Goal: Task Accomplishment & Management: Use online tool/utility

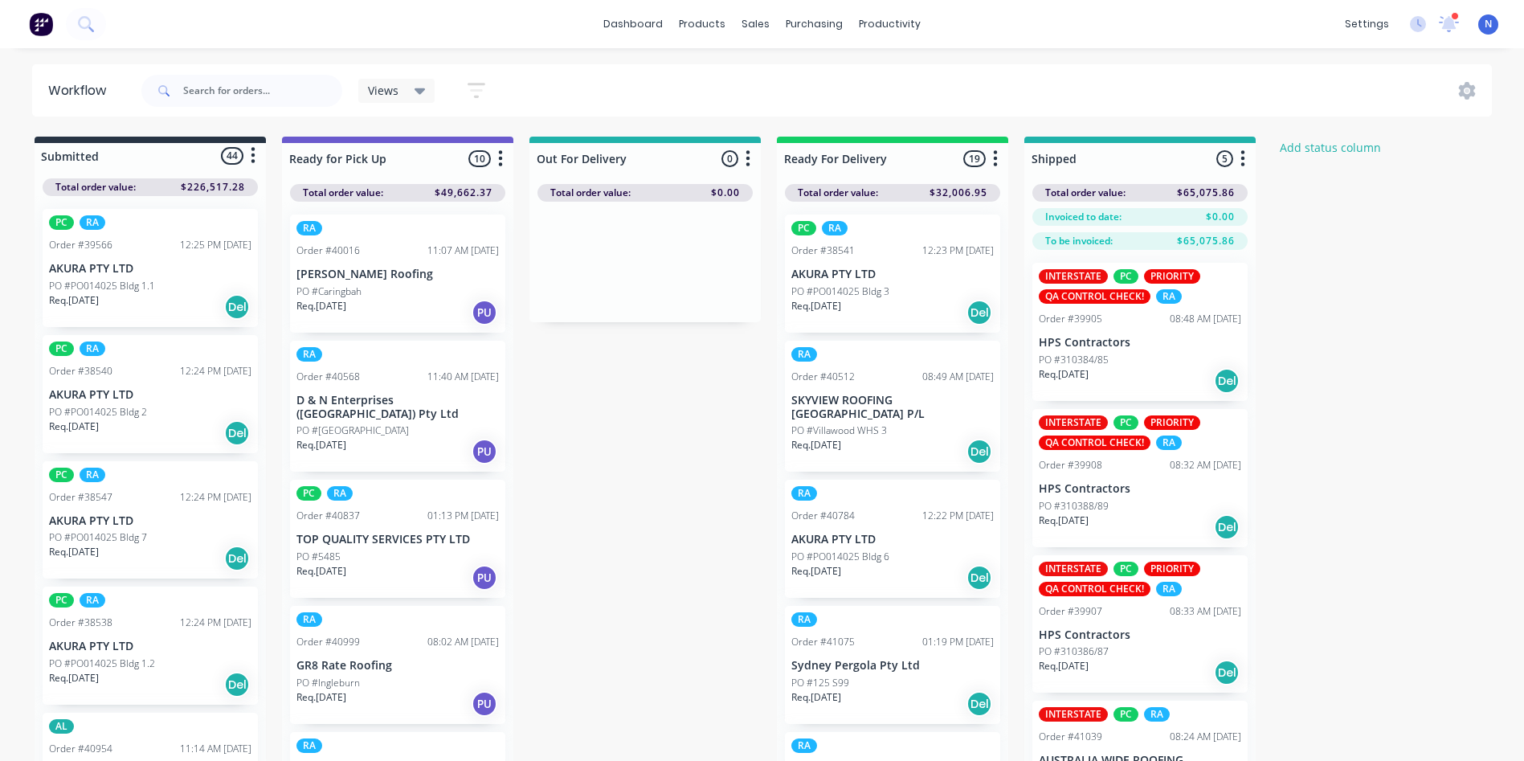
scroll to position [1018, 0]
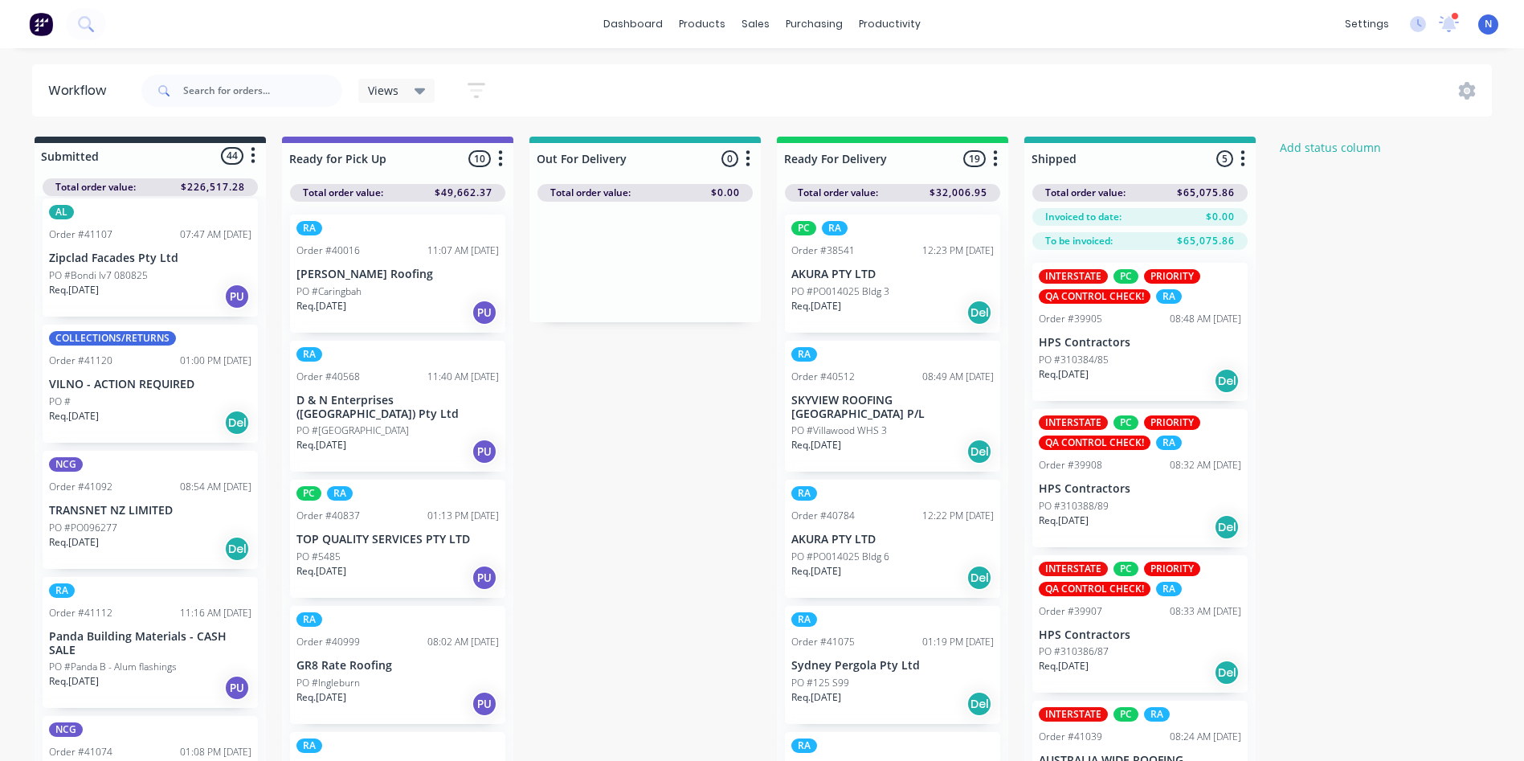
click at [83, 522] on p "PO #PO096277" at bounding box center [83, 528] width 68 height 14
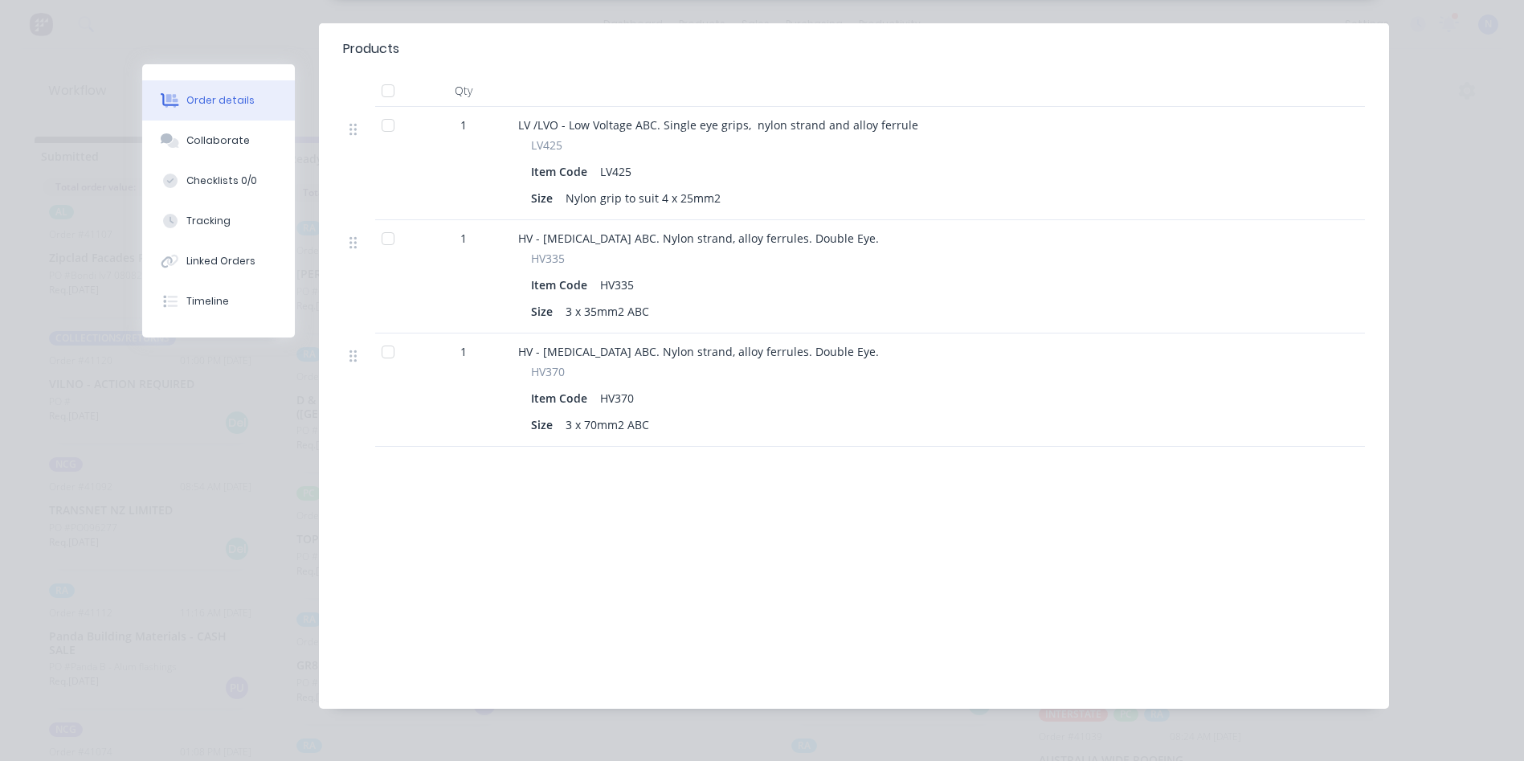
scroll to position [0, 0]
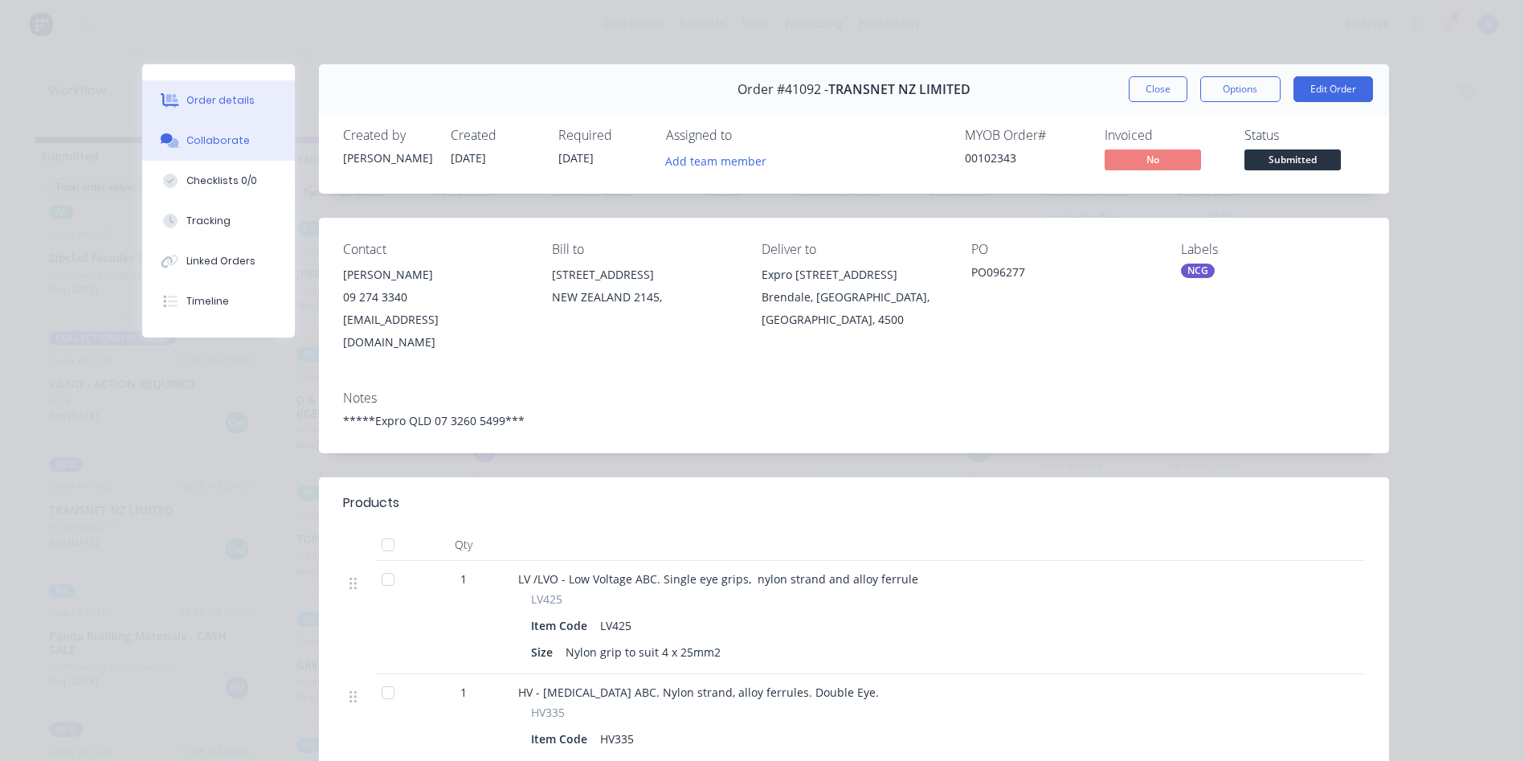
click at [205, 145] on div "Collaborate" at bounding box center [217, 140] width 63 height 14
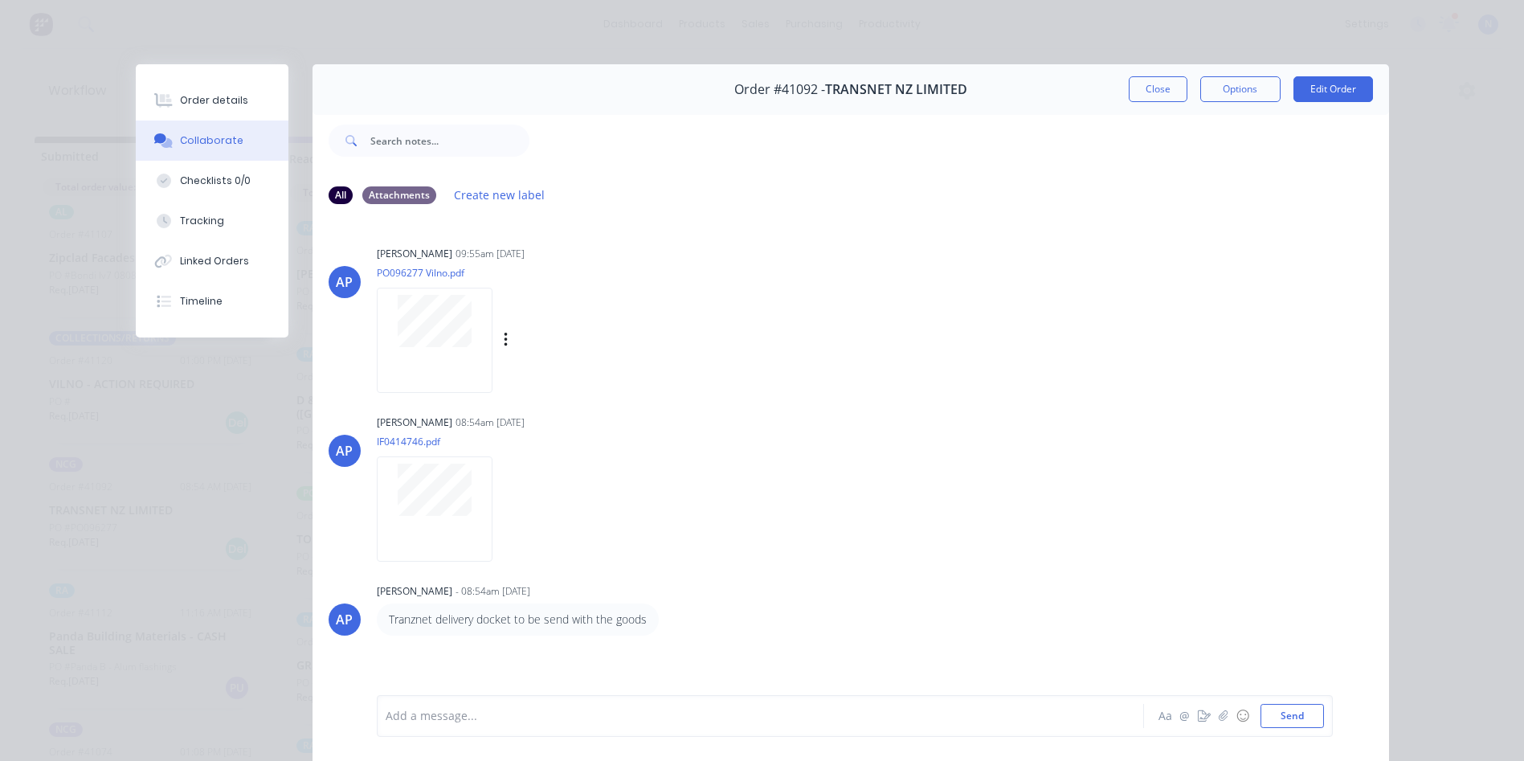
click at [435, 357] on div at bounding box center [435, 340] width 116 height 105
click at [815, 712] on div at bounding box center [737, 716] width 703 height 17
click at [1131, 91] on button "Close" at bounding box center [1158, 89] width 59 height 26
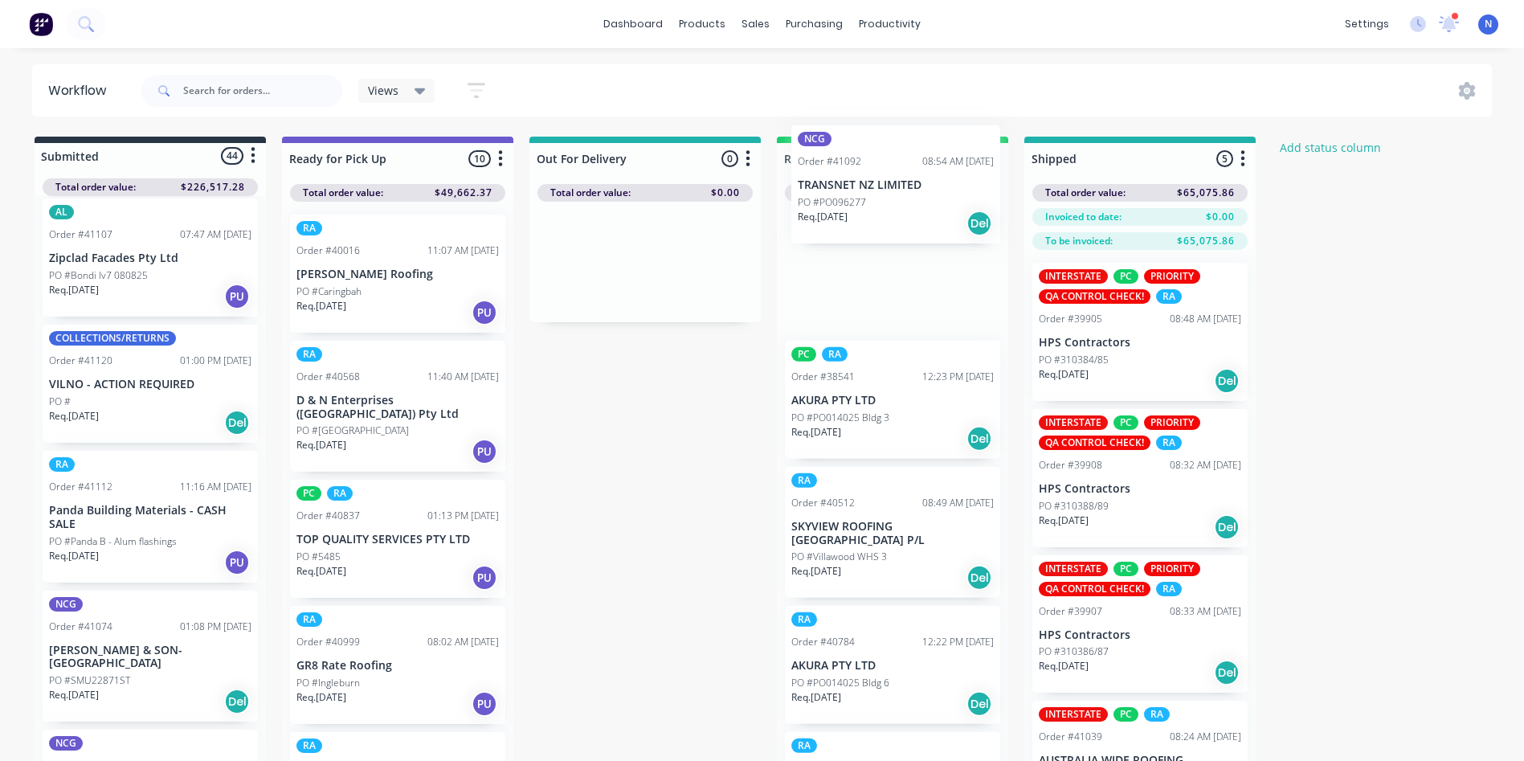
drag, startPoint x: 92, startPoint y: 533, endPoint x: 852, endPoint y: 199, distance: 830.2
click at [852, 199] on div "Submitted 44 Status colour #273444 hex #273444 Save Cancel Summaries Total orde…" at bounding box center [861, 477] width 1747 height 681
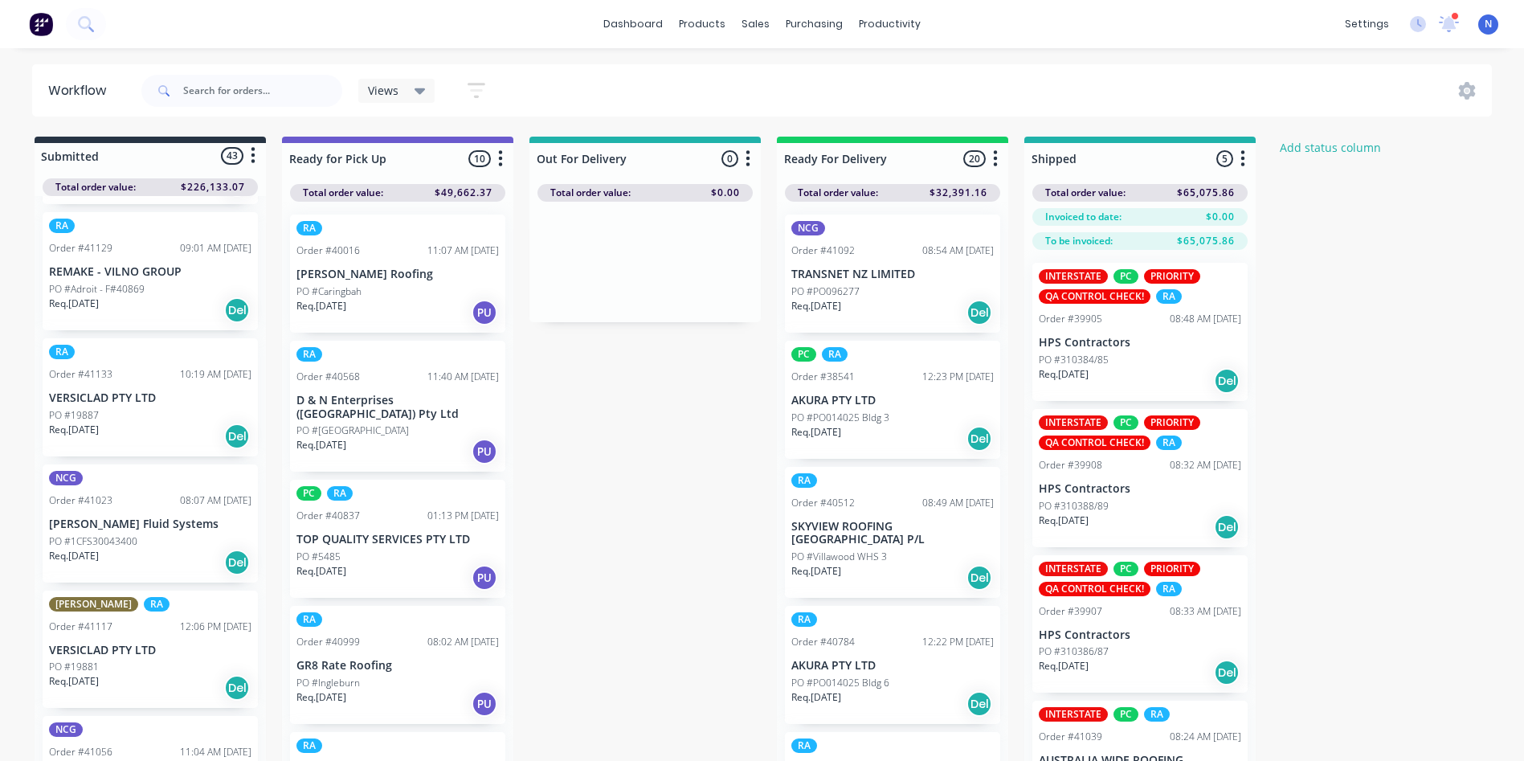
scroll to position [1284, 0]
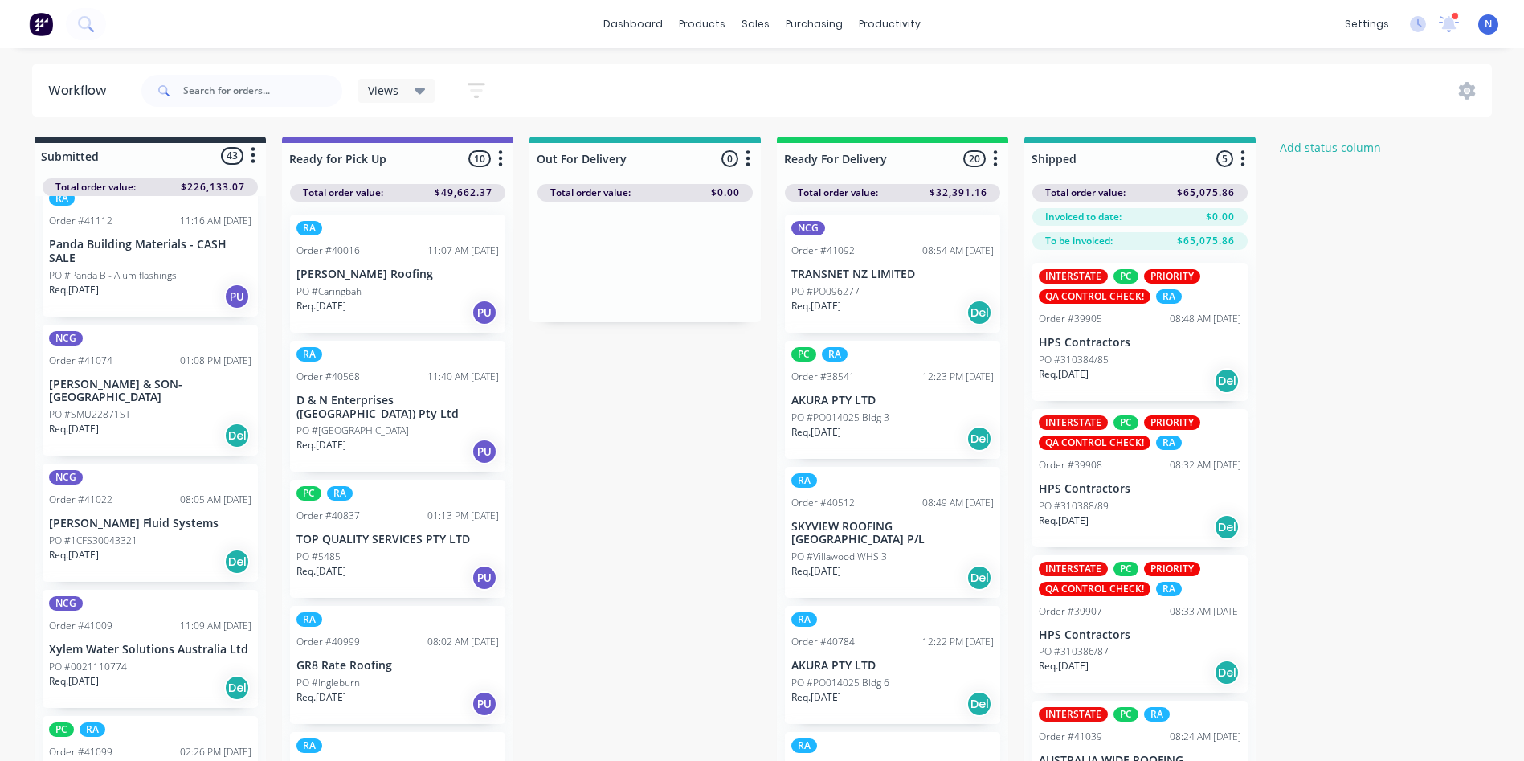
click at [69, 533] on p "PO #1CFS30043321" at bounding box center [93, 540] width 88 height 14
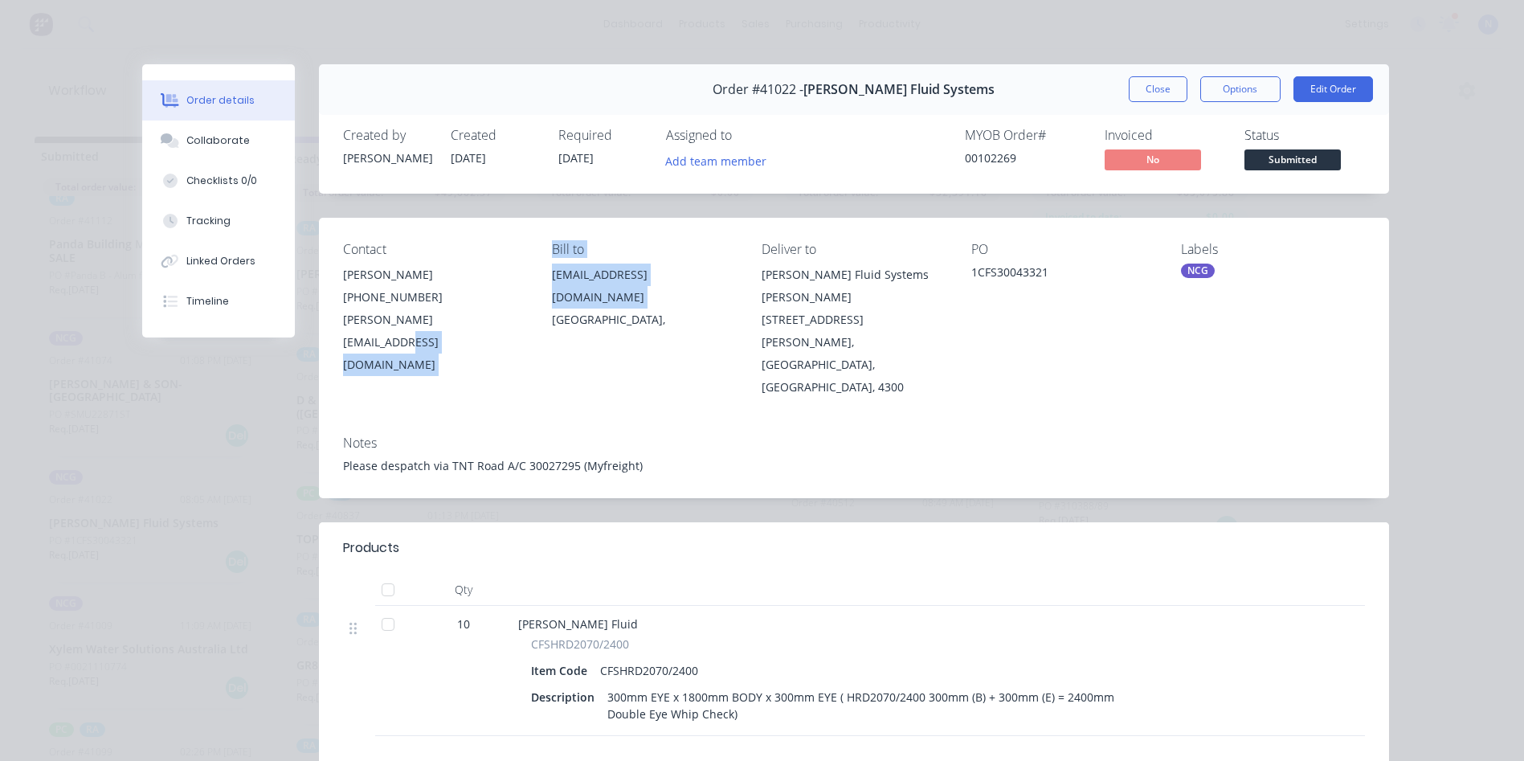
drag, startPoint x: 534, startPoint y: 334, endPoint x: 505, endPoint y: 357, distance: 37.3
click at [505, 357] on div "Contact [PERSON_NAME] [PHONE_NUMBER] [PERSON_NAME][EMAIL_ADDRESS][DOMAIN_NAME] …" at bounding box center [854, 320] width 1070 height 205
click at [504, 357] on div "Contact [PERSON_NAME] [PHONE_NUMBER] [PERSON_NAME][EMAIL_ADDRESS][DOMAIN_NAME] …" at bounding box center [854, 320] width 1070 height 205
drag, startPoint x: 328, startPoint y: 325, endPoint x: 472, endPoint y: 331, distance: 144.7
click at [472, 331] on div "Contact [PERSON_NAME] [PHONE_NUMBER] [PERSON_NAME][EMAIL_ADDRESS][DOMAIN_NAME] …" at bounding box center [854, 320] width 1070 height 205
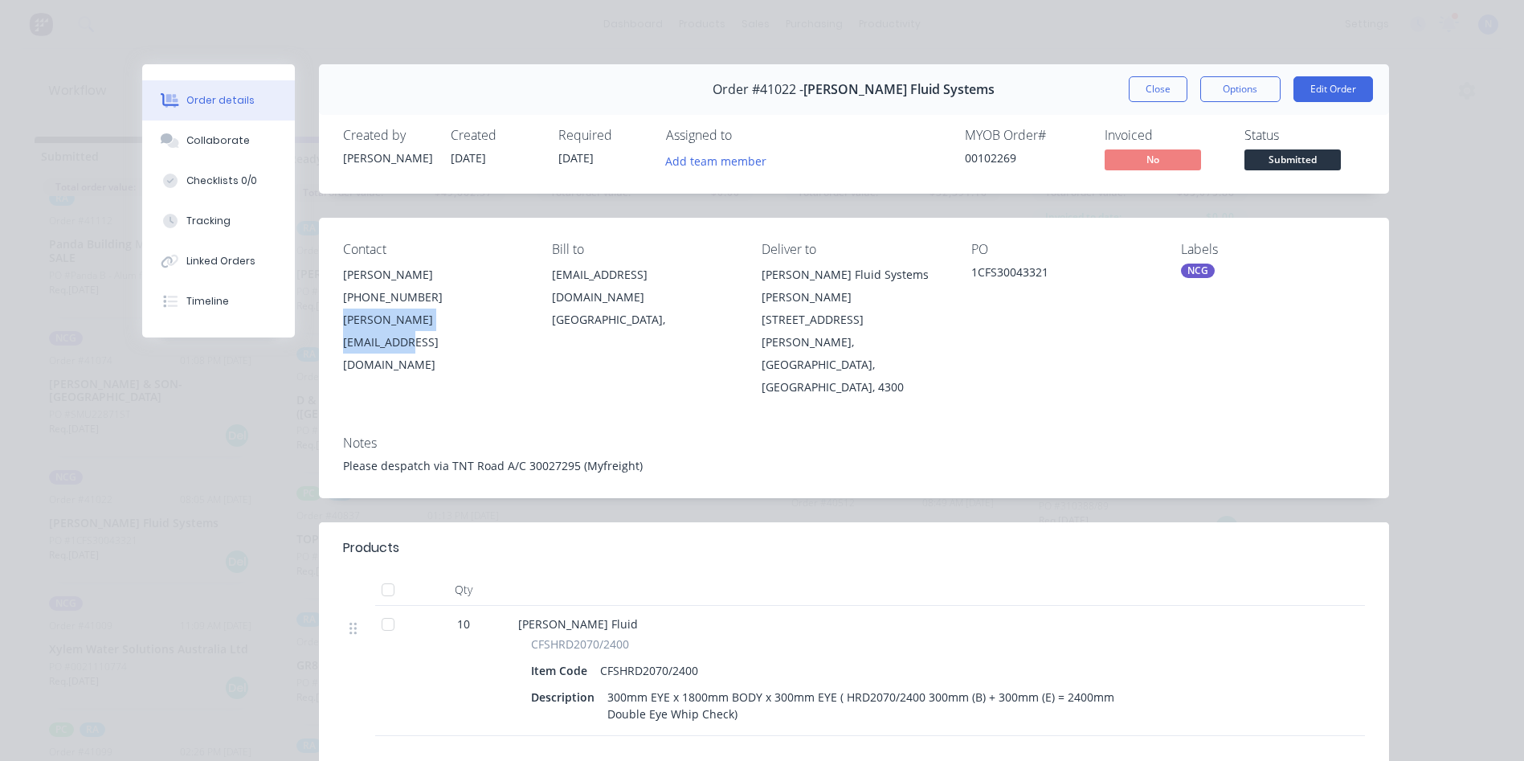
drag, startPoint x: 472, startPoint y: 331, endPoint x: 441, endPoint y: 322, distance: 32.6
copy div "[PERSON_NAME][EMAIL_ADDRESS][DOMAIN_NAME]"
click at [1161, 86] on button "Close" at bounding box center [1158, 89] width 59 height 26
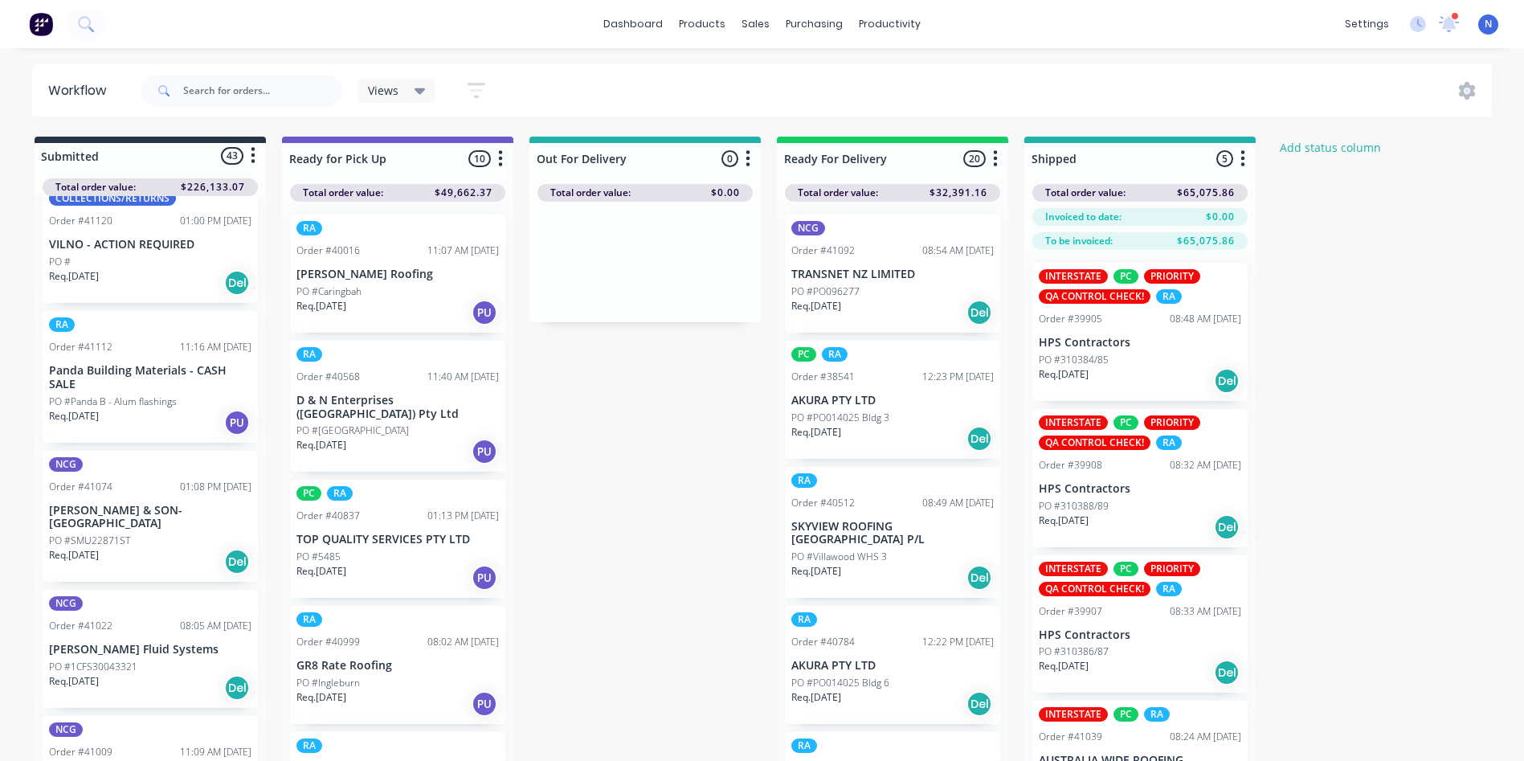
click at [76, 548] on p "Req. [DATE]" at bounding box center [74, 555] width 50 height 14
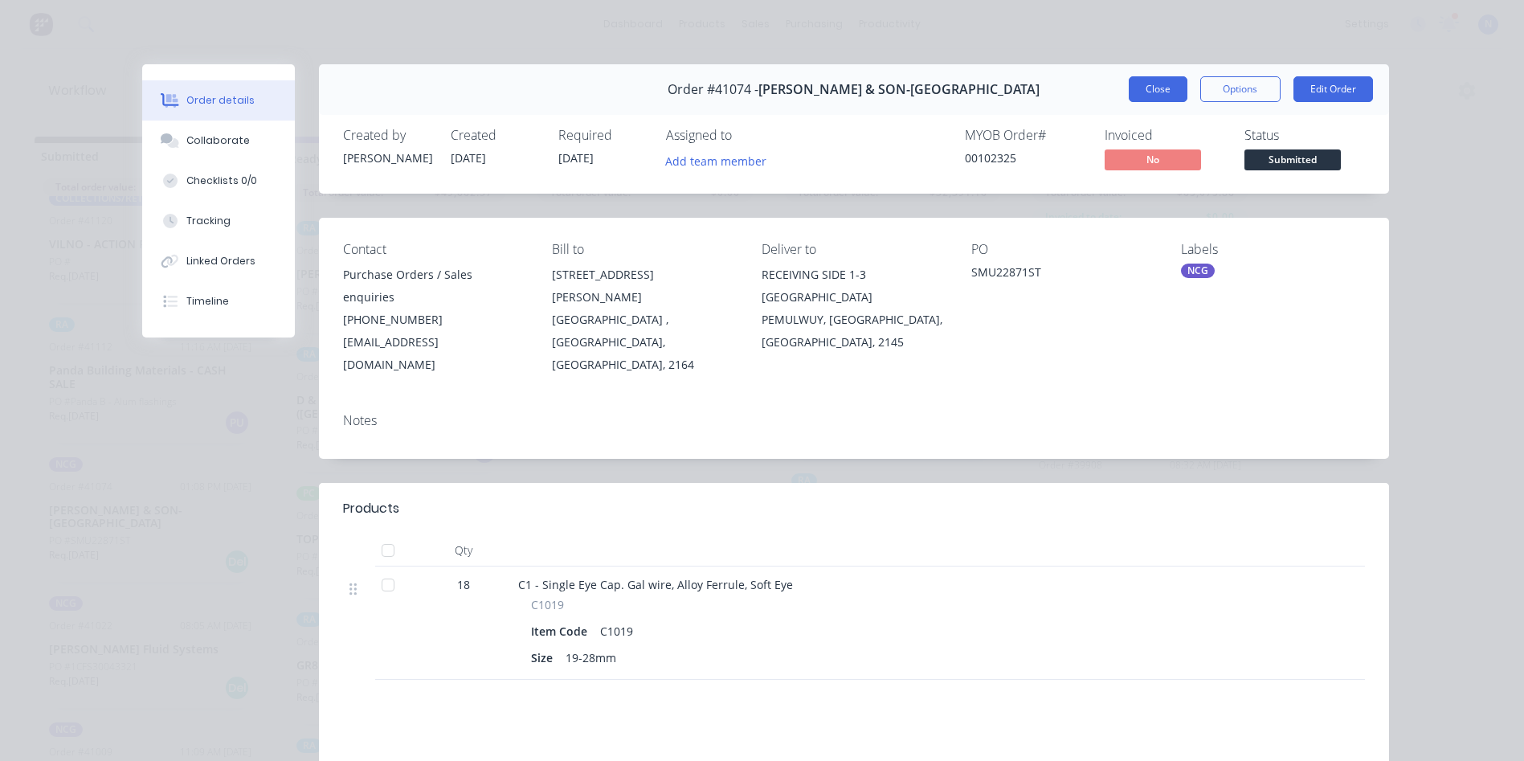
click at [1147, 94] on button "Close" at bounding box center [1158, 89] width 59 height 26
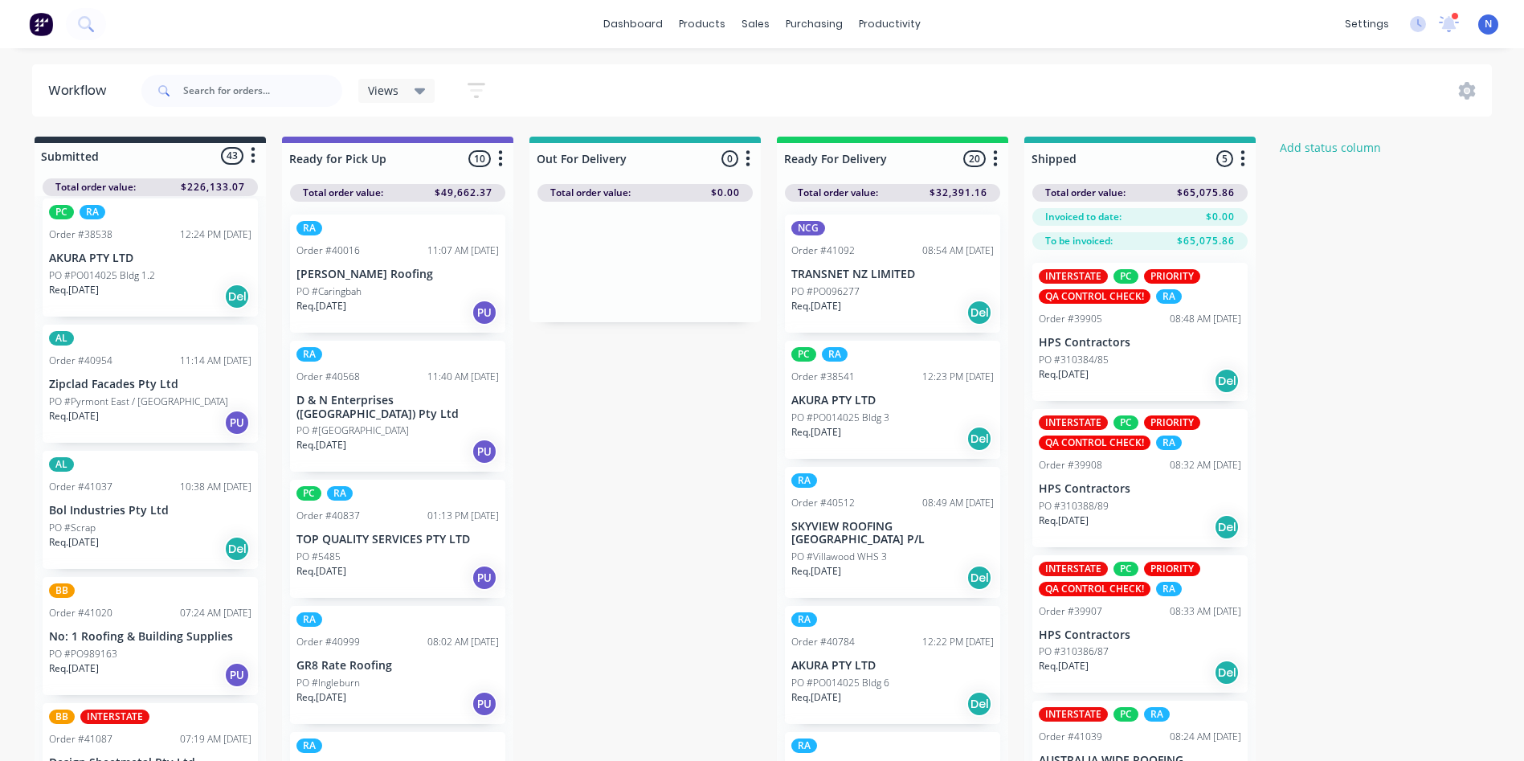
scroll to position [1284, 0]
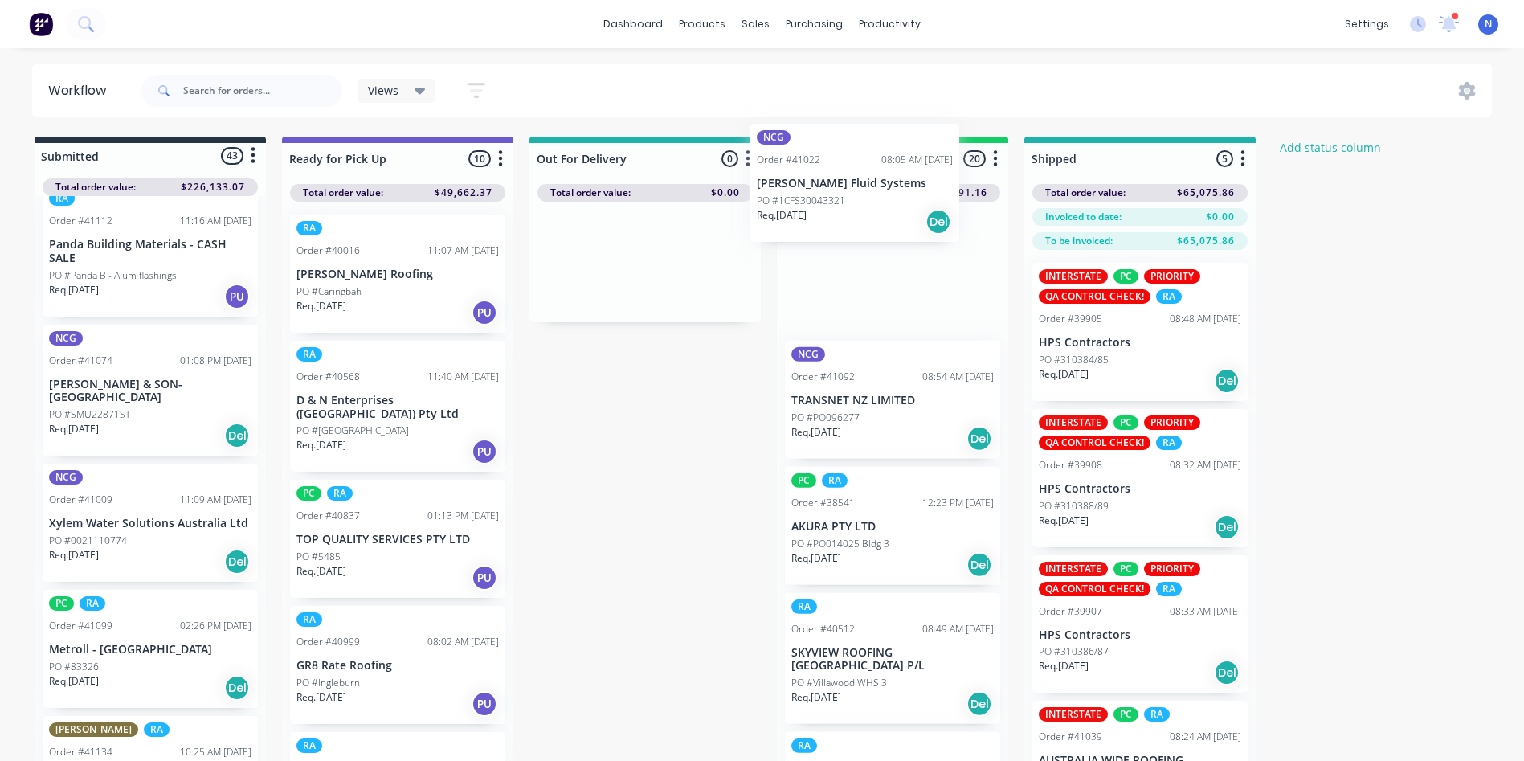
drag, startPoint x: 84, startPoint y: 536, endPoint x: 798, endPoint y: 203, distance: 787.1
click at [798, 203] on div "Submitted 43 Status colour #273444 hex #273444 Save Cancel Summaries Total orde…" at bounding box center [861, 477] width 1747 height 681
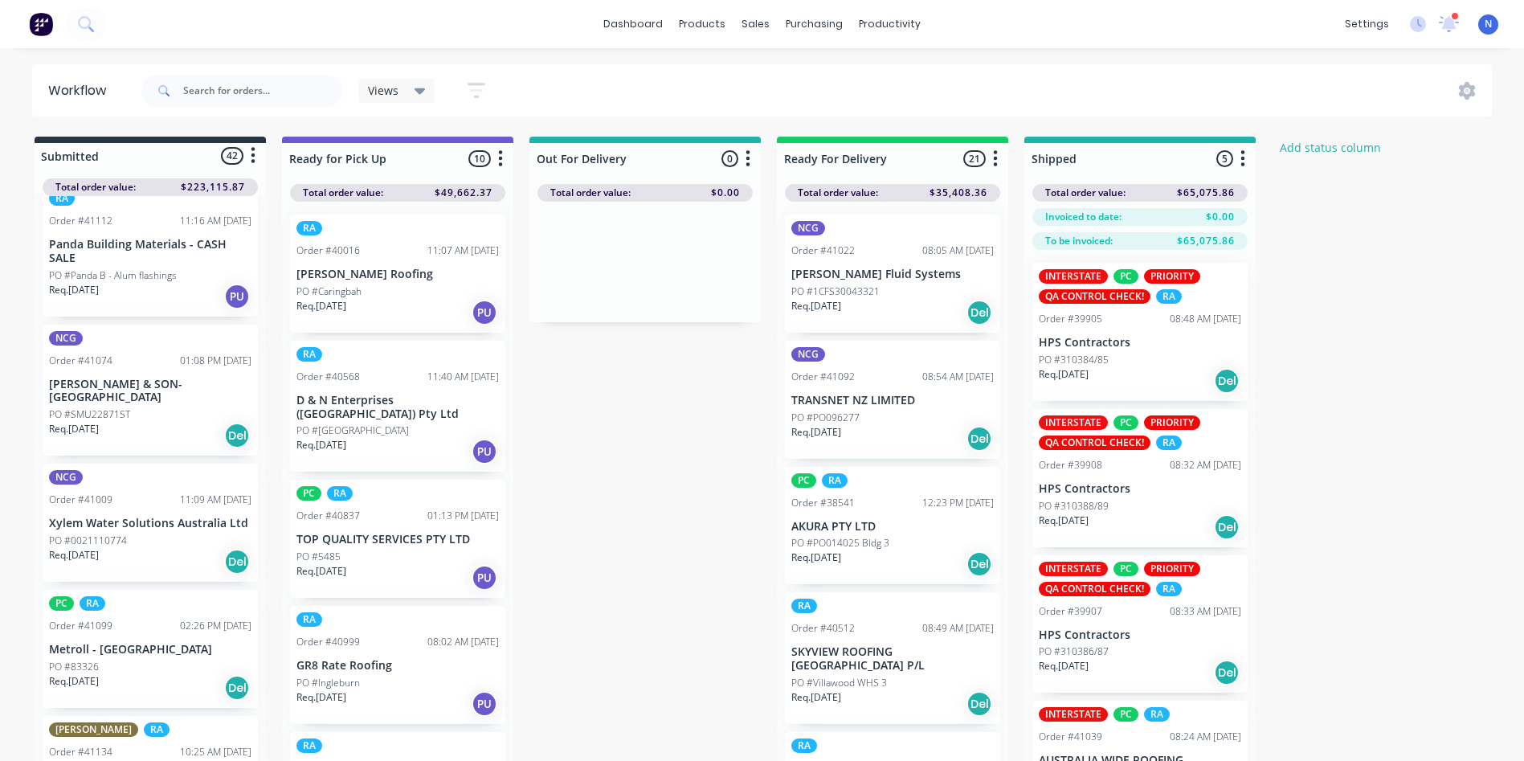
click at [831, 295] on p "PO #1CFS30043321" at bounding box center [835, 291] width 88 height 14
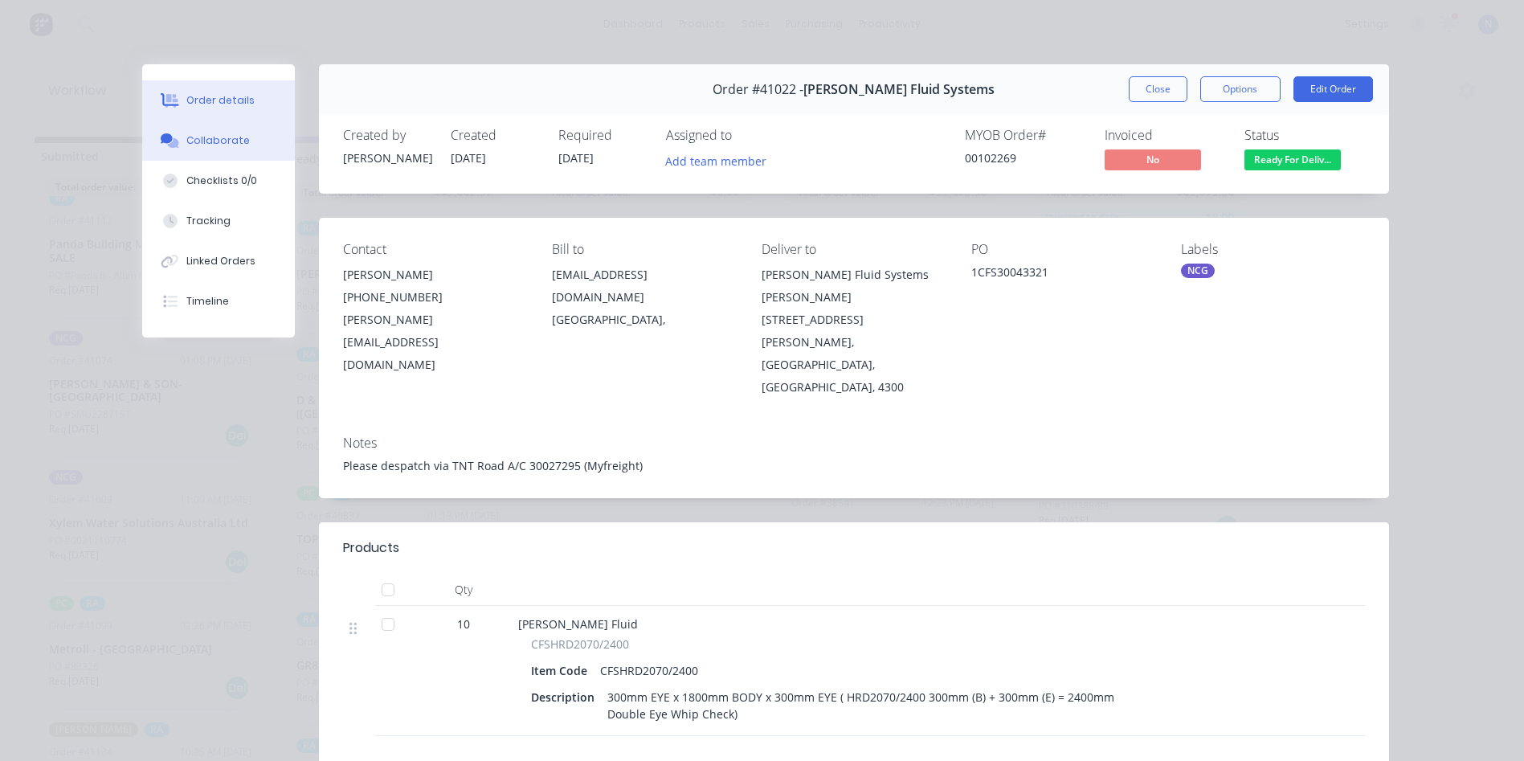
click at [240, 148] on button "Collaborate" at bounding box center [218, 141] width 153 height 40
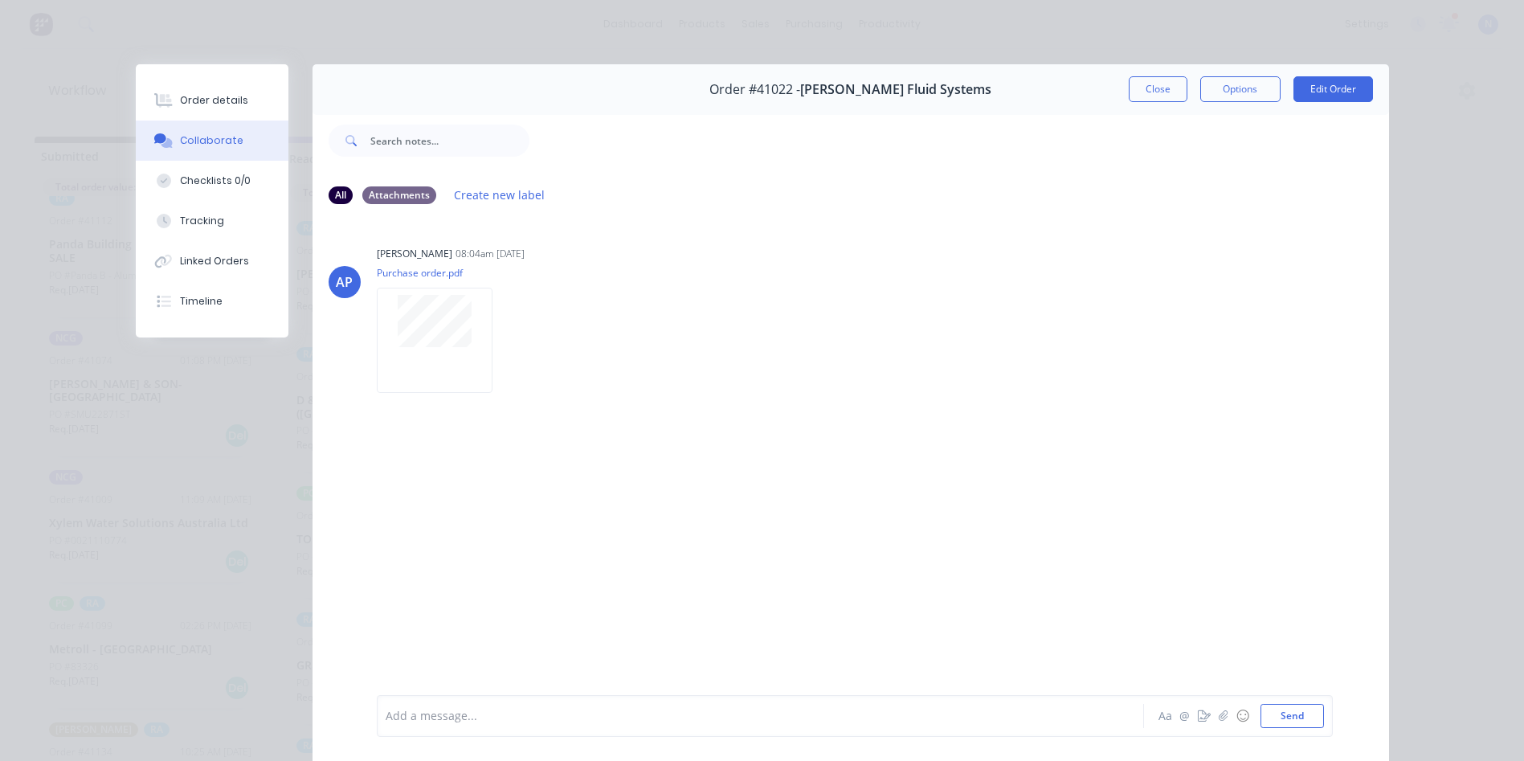
click at [832, 716] on div at bounding box center [737, 716] width 703 height 17
click at [1171, 93] on button "Close" at bounding box center [1158, 89] width 59 height 26
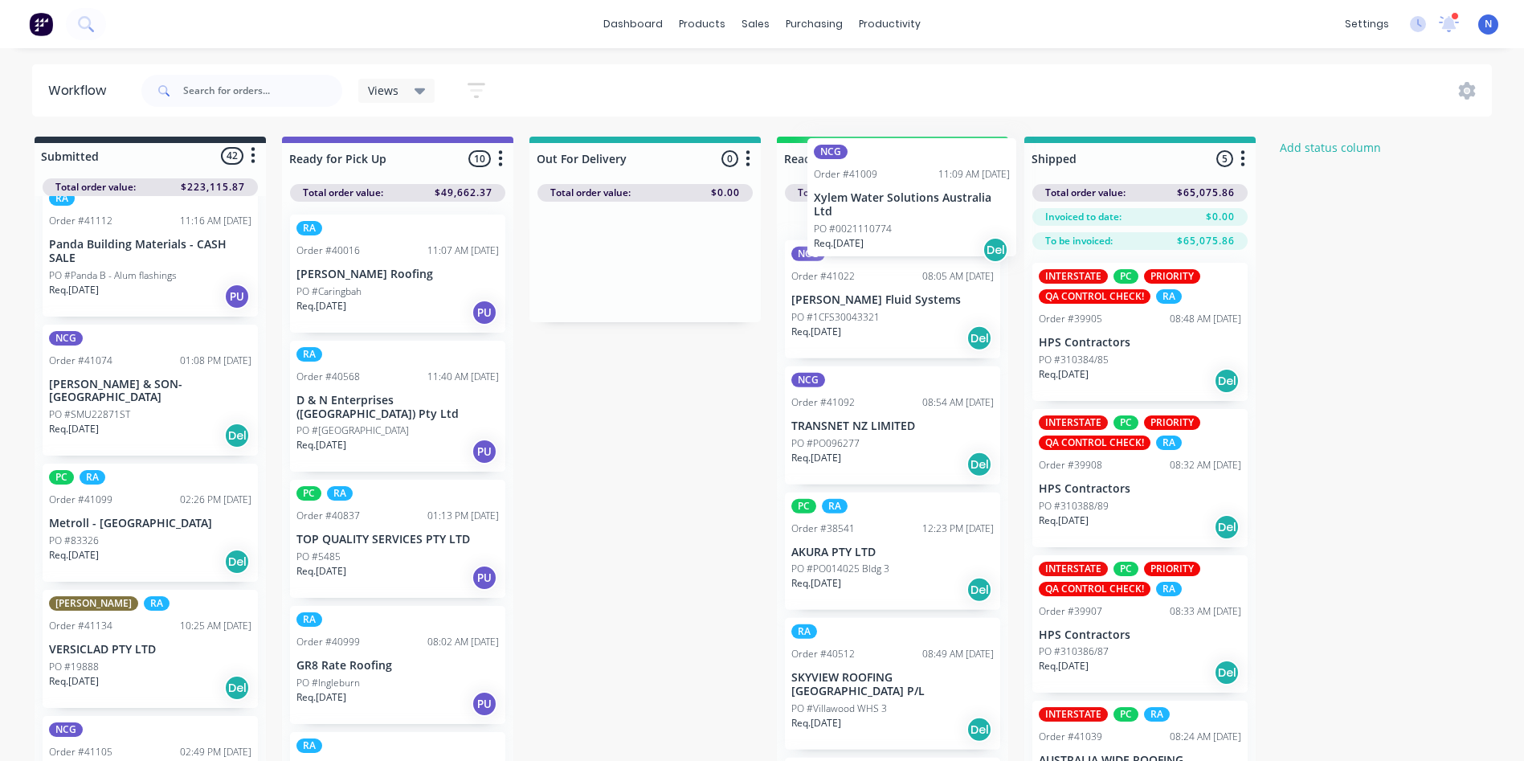
scroll to position [0, 0]
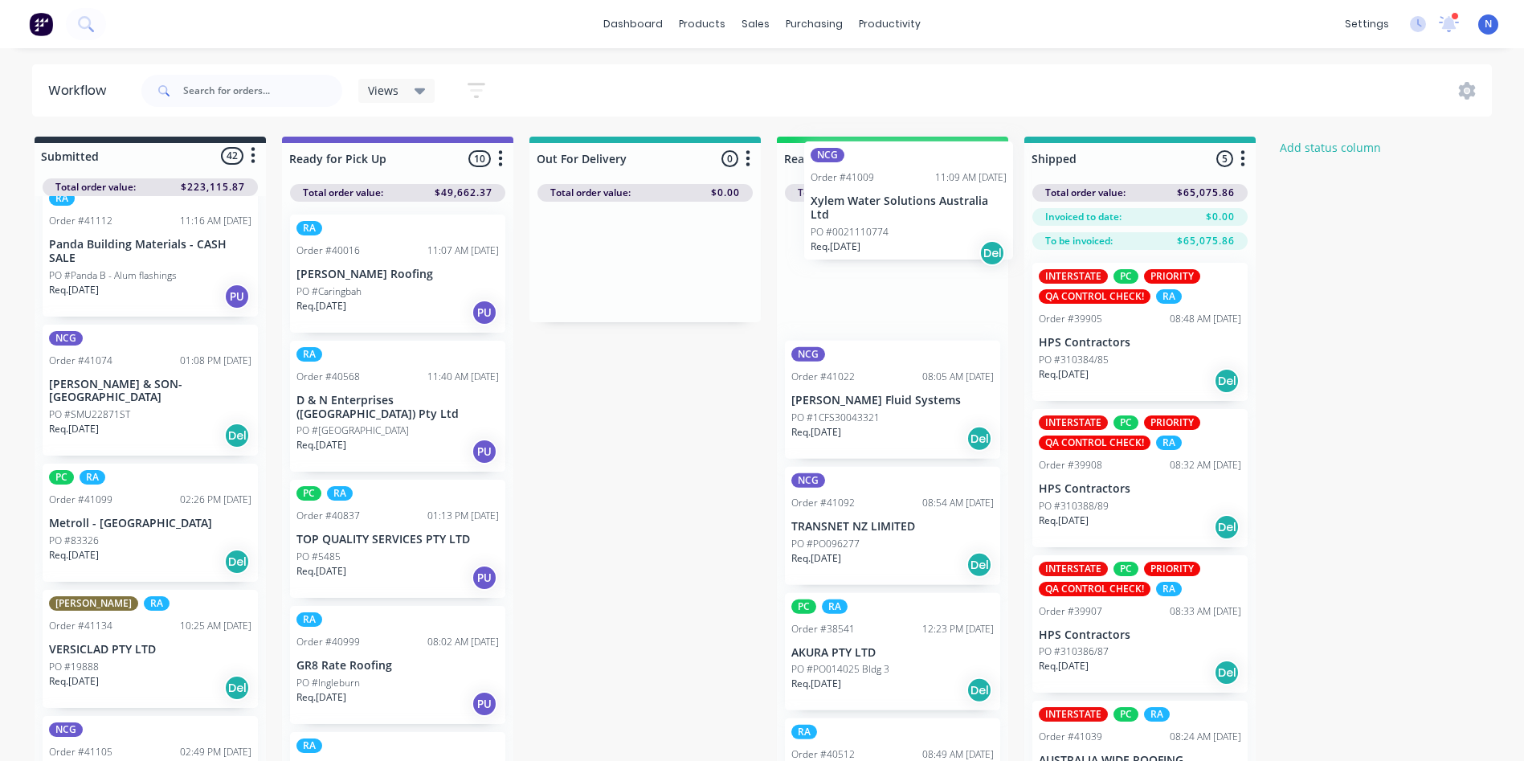
drag, startPoint x: 70, startPoint y: 517, endPoint x: 846, endPoint y: 207, distance: 835.4
click at [846, 207] on div "Submitted 42 Status colour #273444 hex #273444 Save Cancel Summaries Total orde…" at bounding box center [861, 477] width 1747 height 681
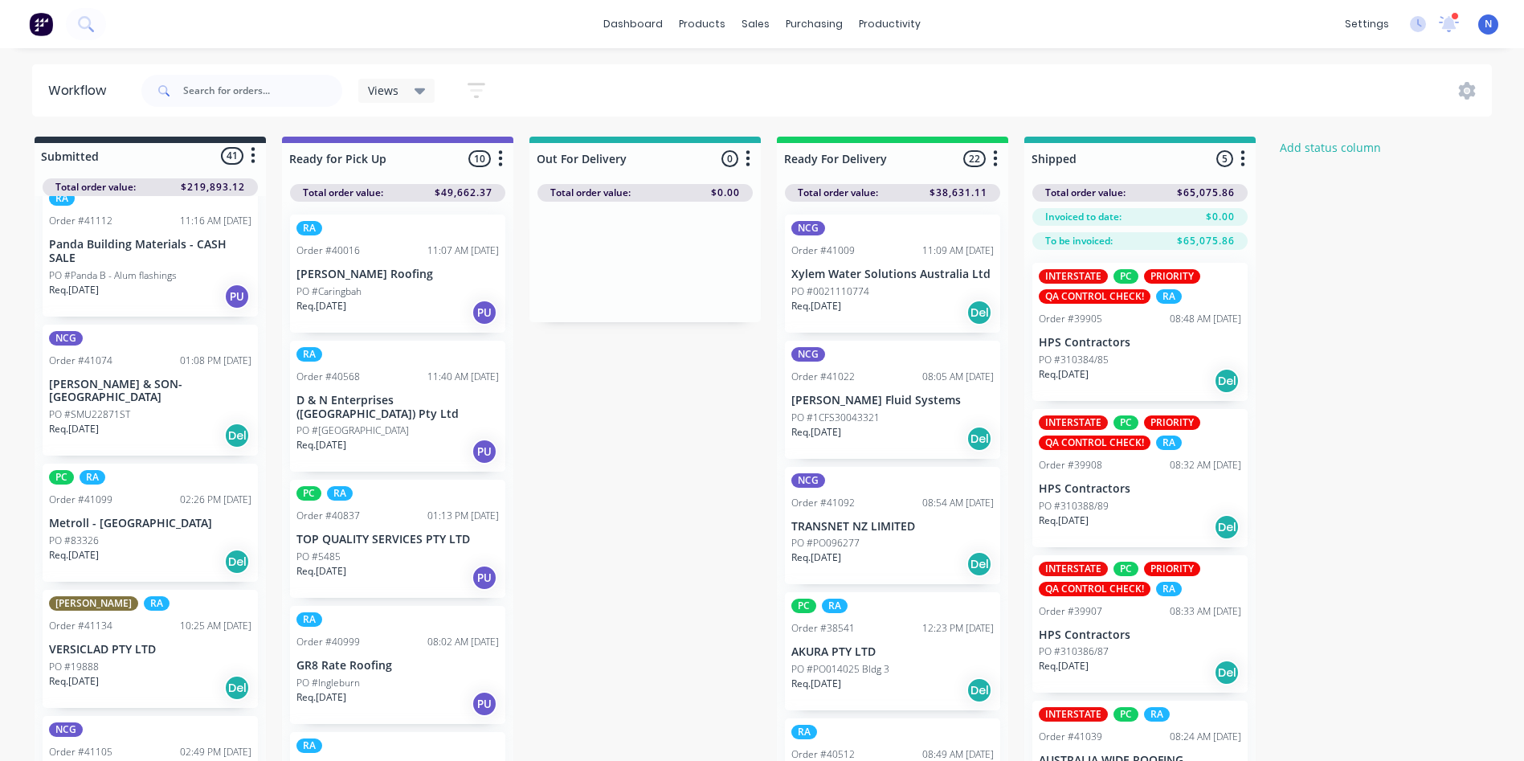
click at [851, 287] on p "PO #0021110774" at bounding box center [830, 291] width 78 height 14
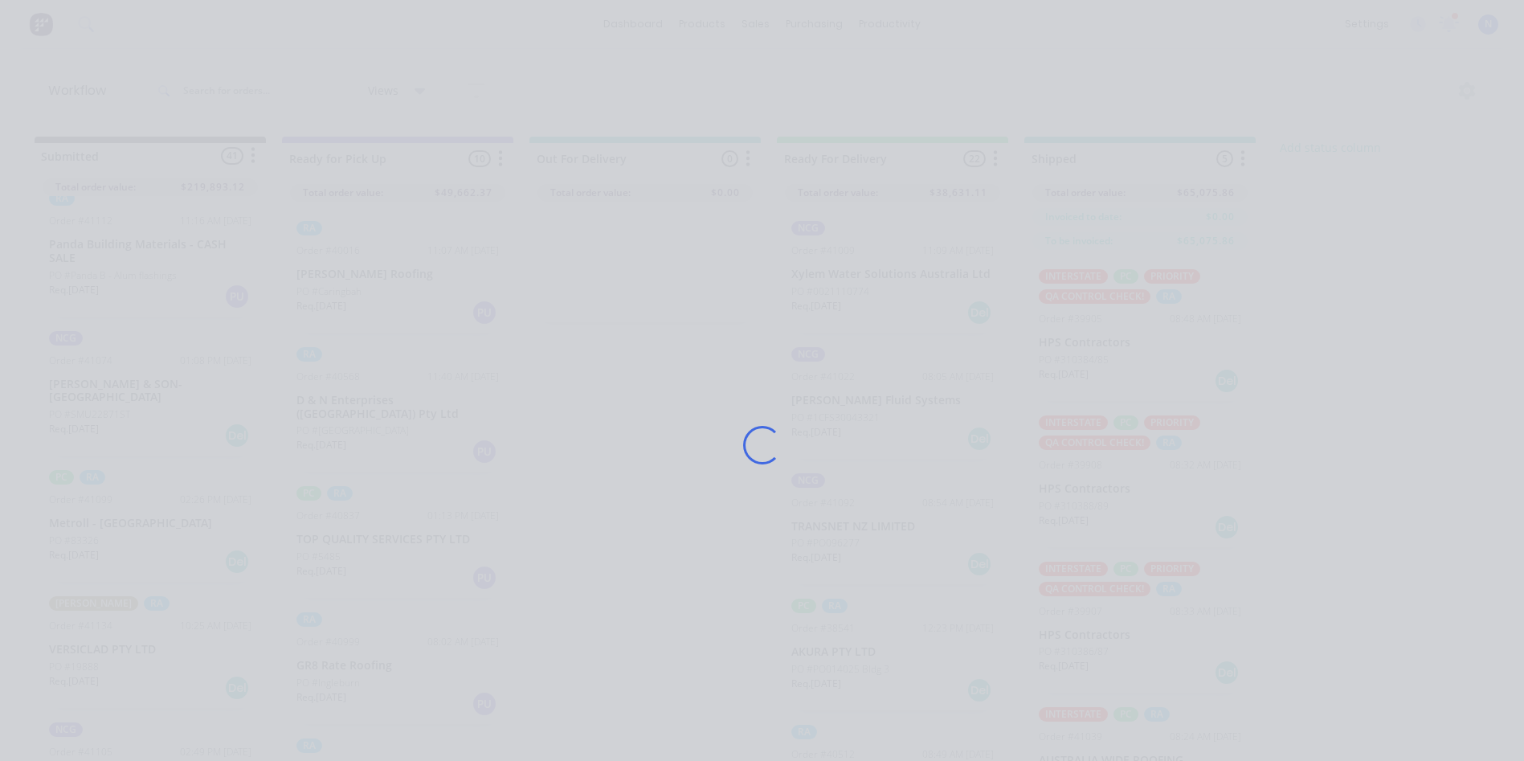
click at [851, 287] on div "Loading..." at bounding box center [762, 444] width 1285 height 761
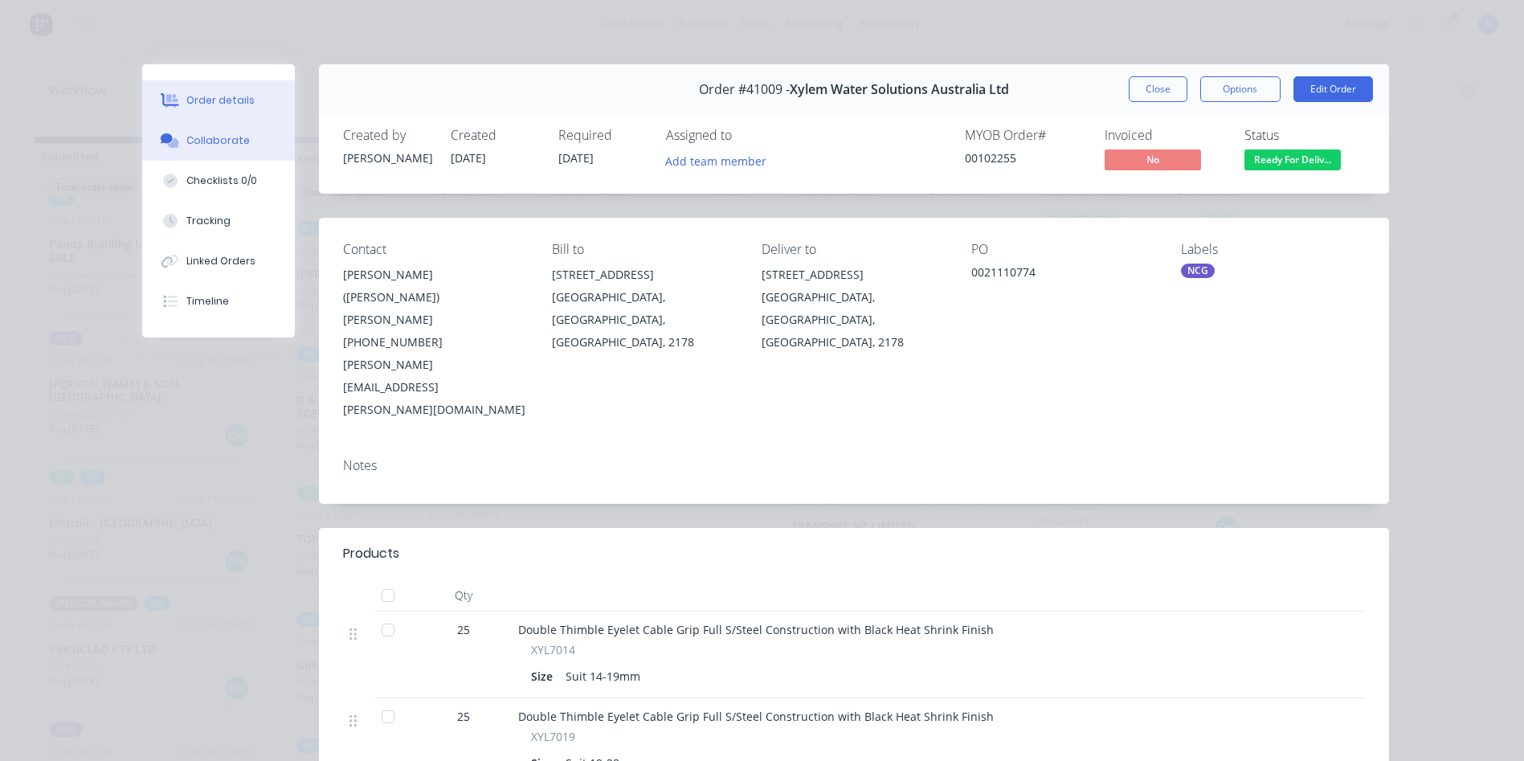
click at [213, 151] on button "Collaborate" at bounding box center [218, 141] width 153 height 40
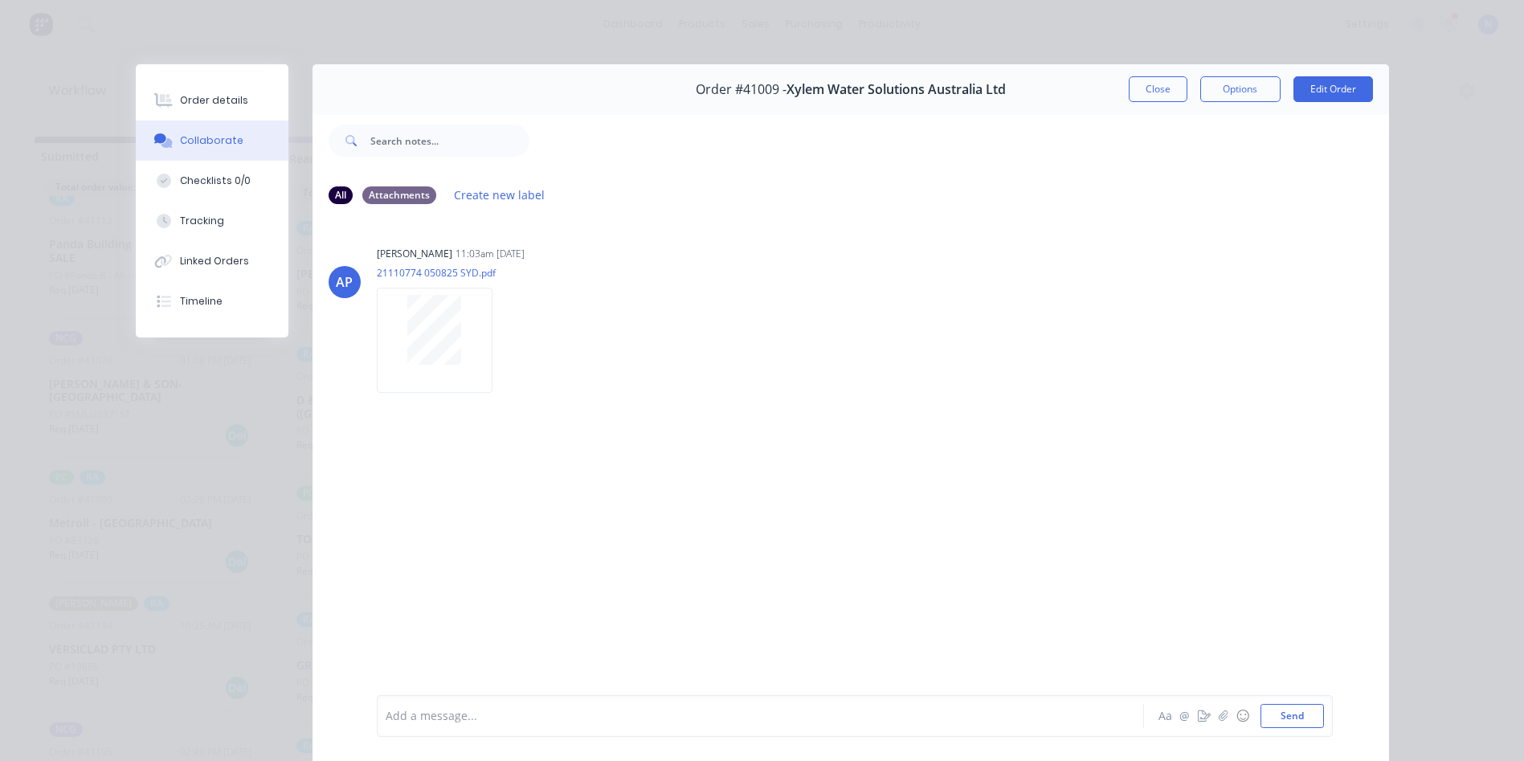
click at [696, 717] on div at bounding box center [737, 716] width 703 height 17
click at [1142, 92] on button "Close" at bounding box center [1158, 89] width 59 height 26
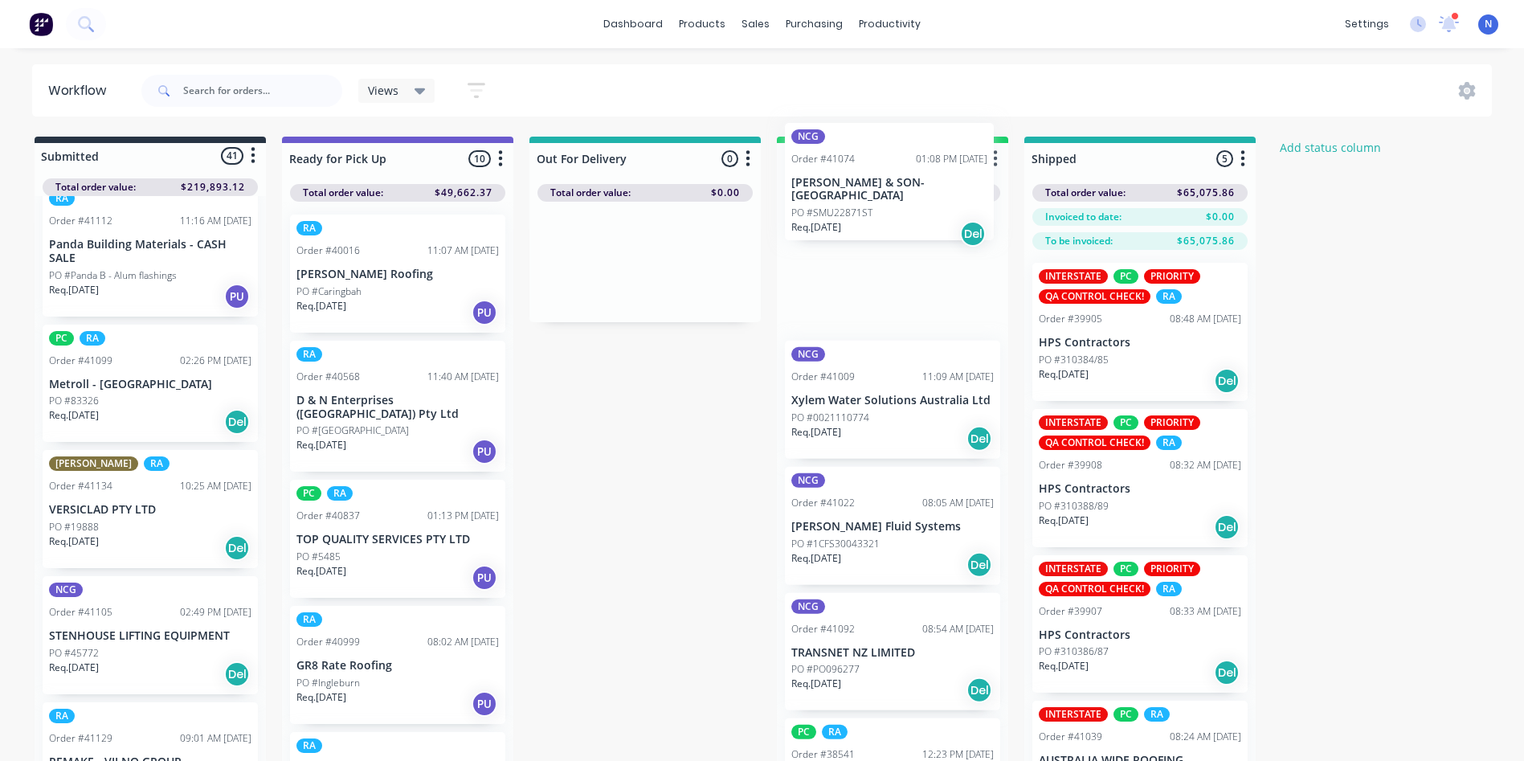
drag, startPoint x: 68, startPoint y: 396, endPoint x: 819, endPoint y: 194, distance: 778.0
click at [819, 194] on div "Submitted 41 Status colour #273444 hex #273444 Save Cancel Summaries Total orde…" at bounding box center [861, 477] width 1747 height 681
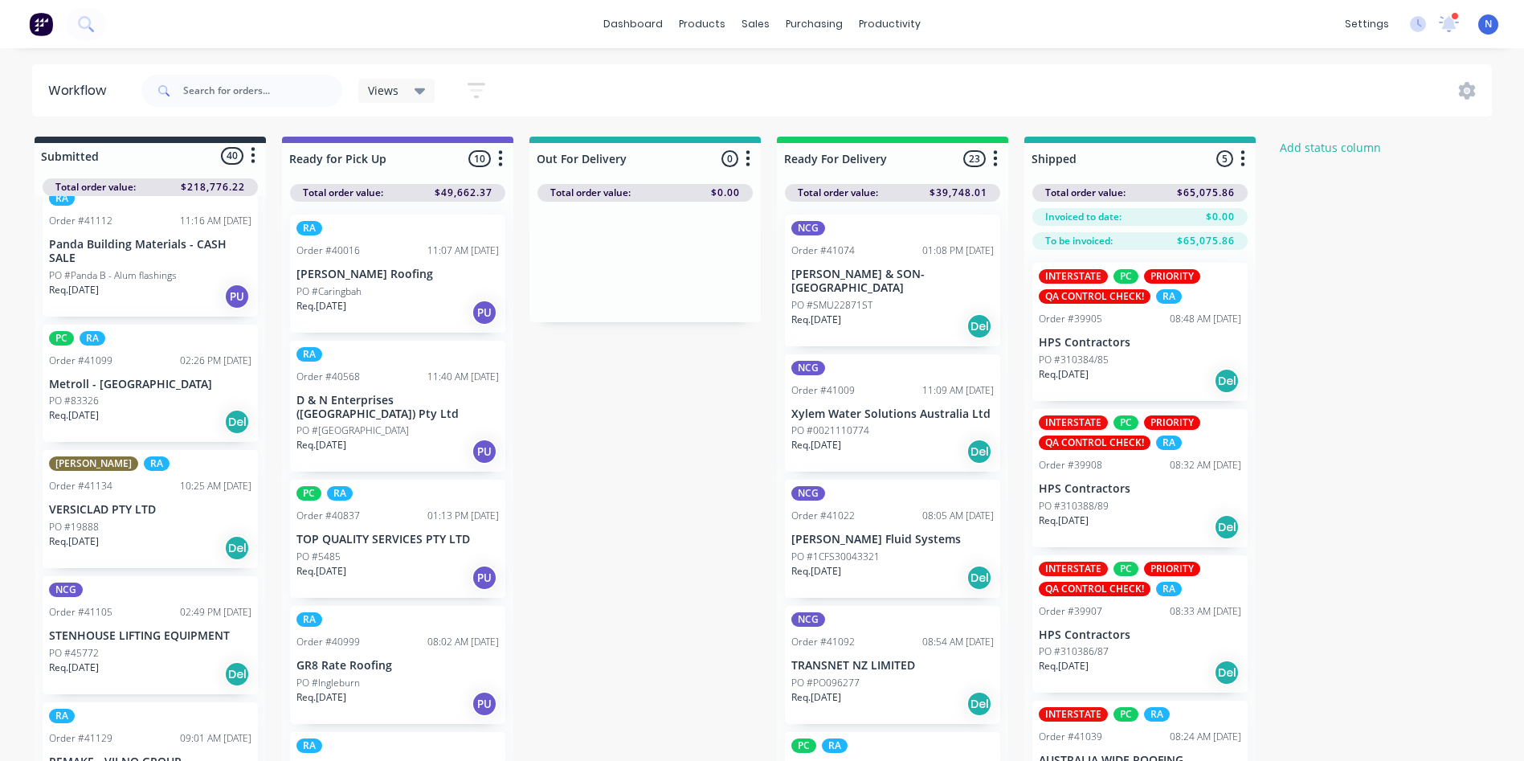
click at [841, 298] on p "PO #SMU22871ST" at bounding box center [831, 305] width 81 height 14
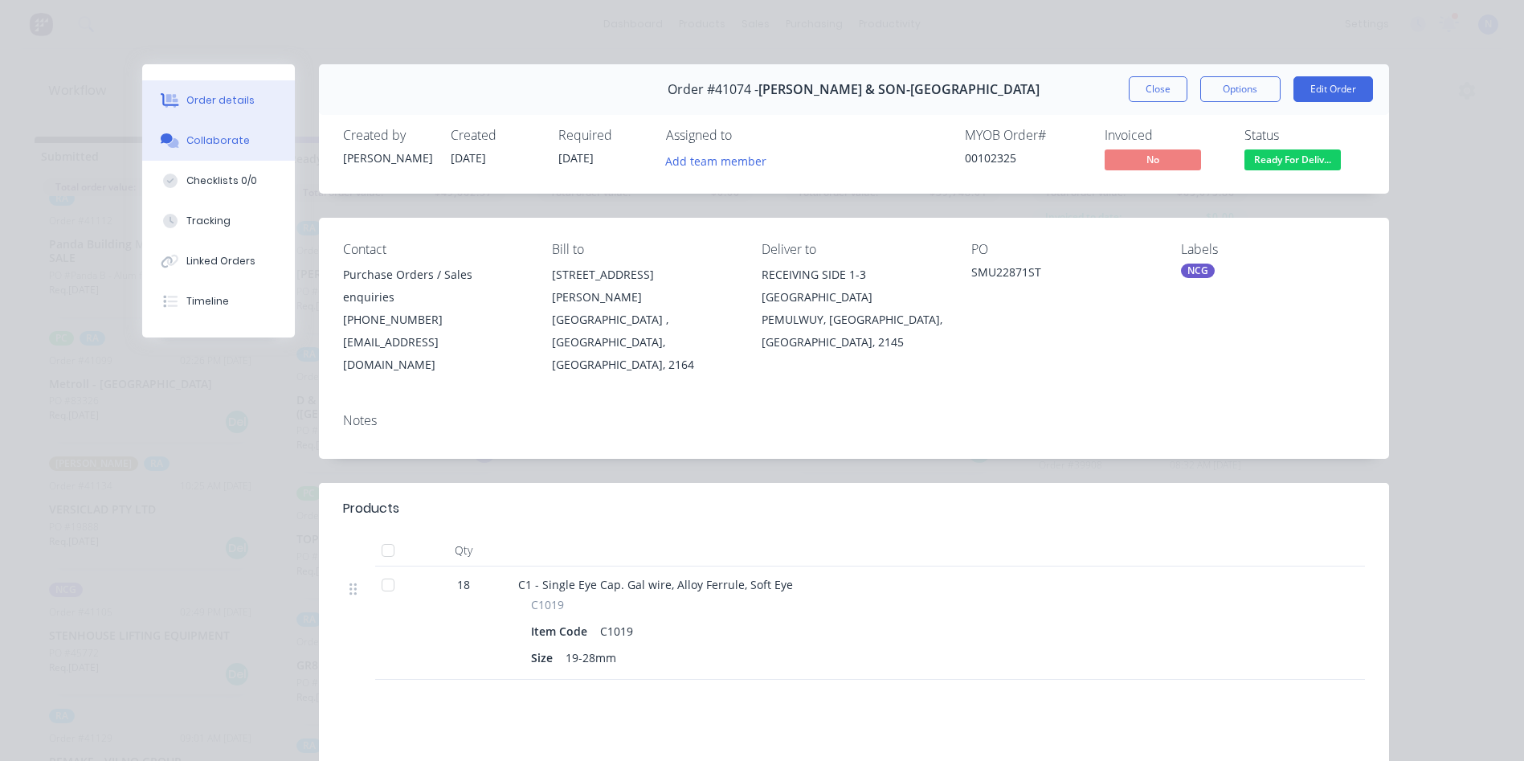
click at [190, 141] on div "Collaborate" at bounding box center [217, 140] width 63 height 14
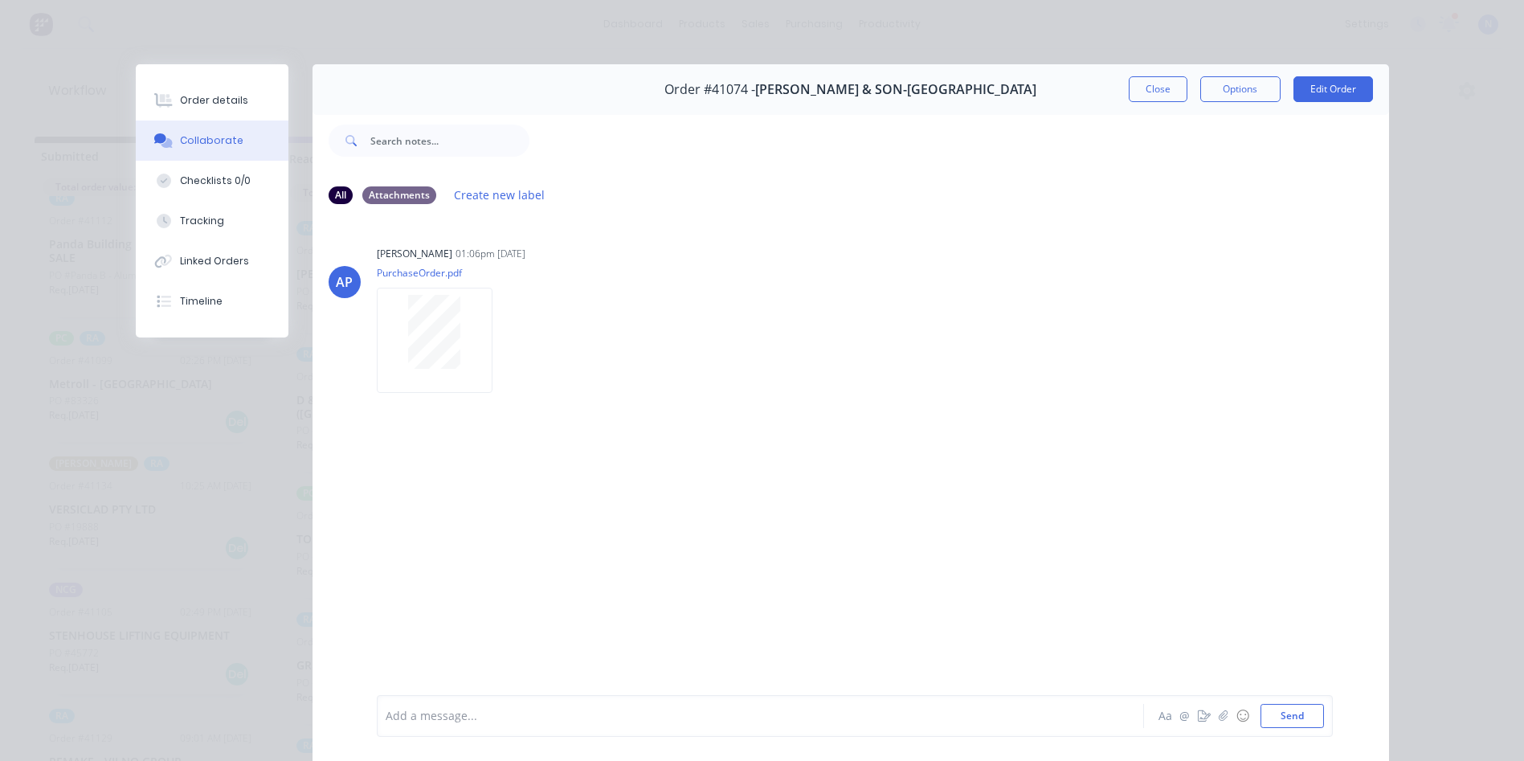
click at [664, 710] on div at bounding box center [737, 716] width 703 height 17
click at [1147, 96] on button "Close" at bounding box center [1158, 89] width 59 height 26
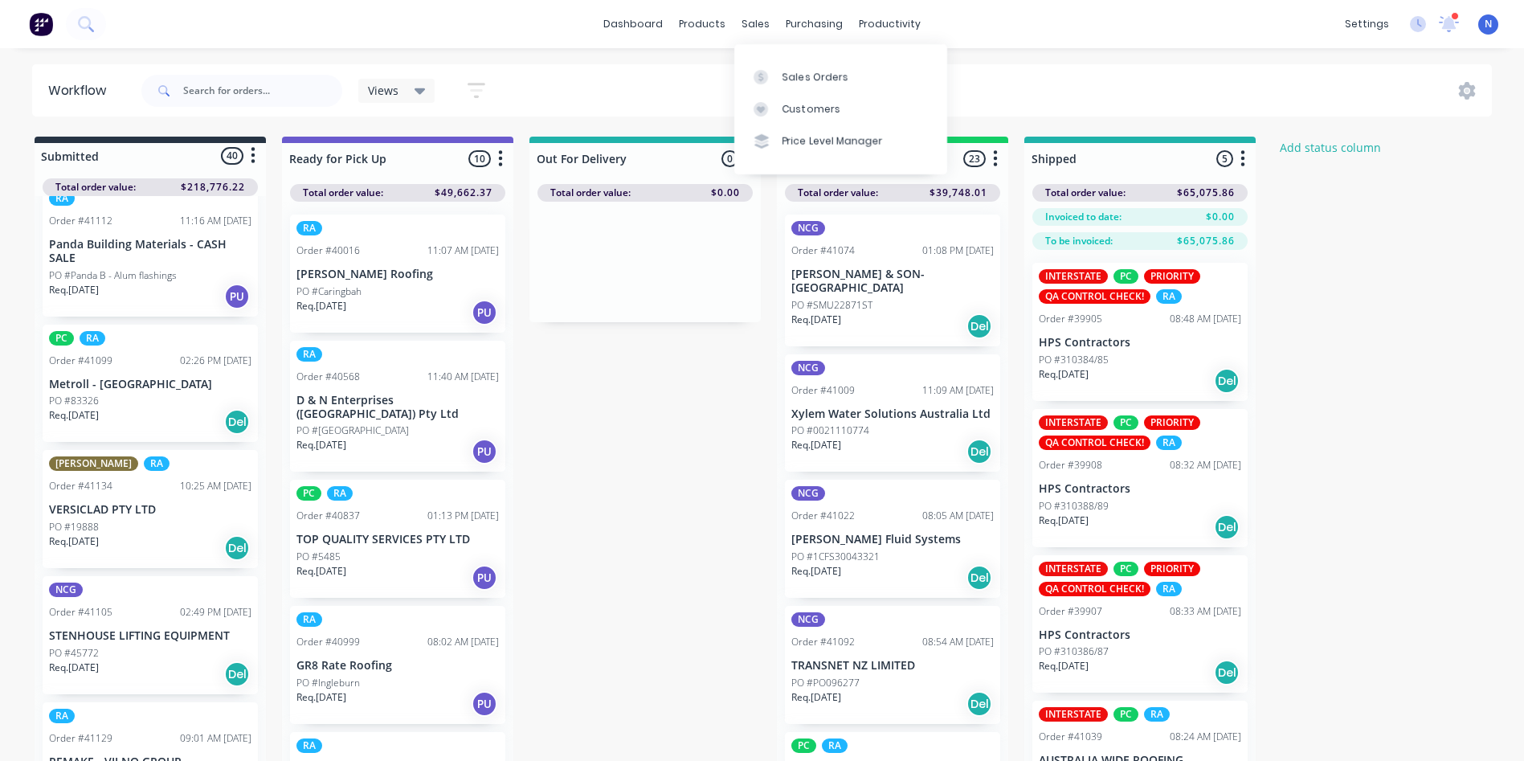
drag, startPoint x: 790, startPoint y: 71, endPoint x: 799, endPoint y: 47, distance: 25.2
click at [791, 71] on div "Sales Orders" at bounding box center [815, 77] width 66 height 14
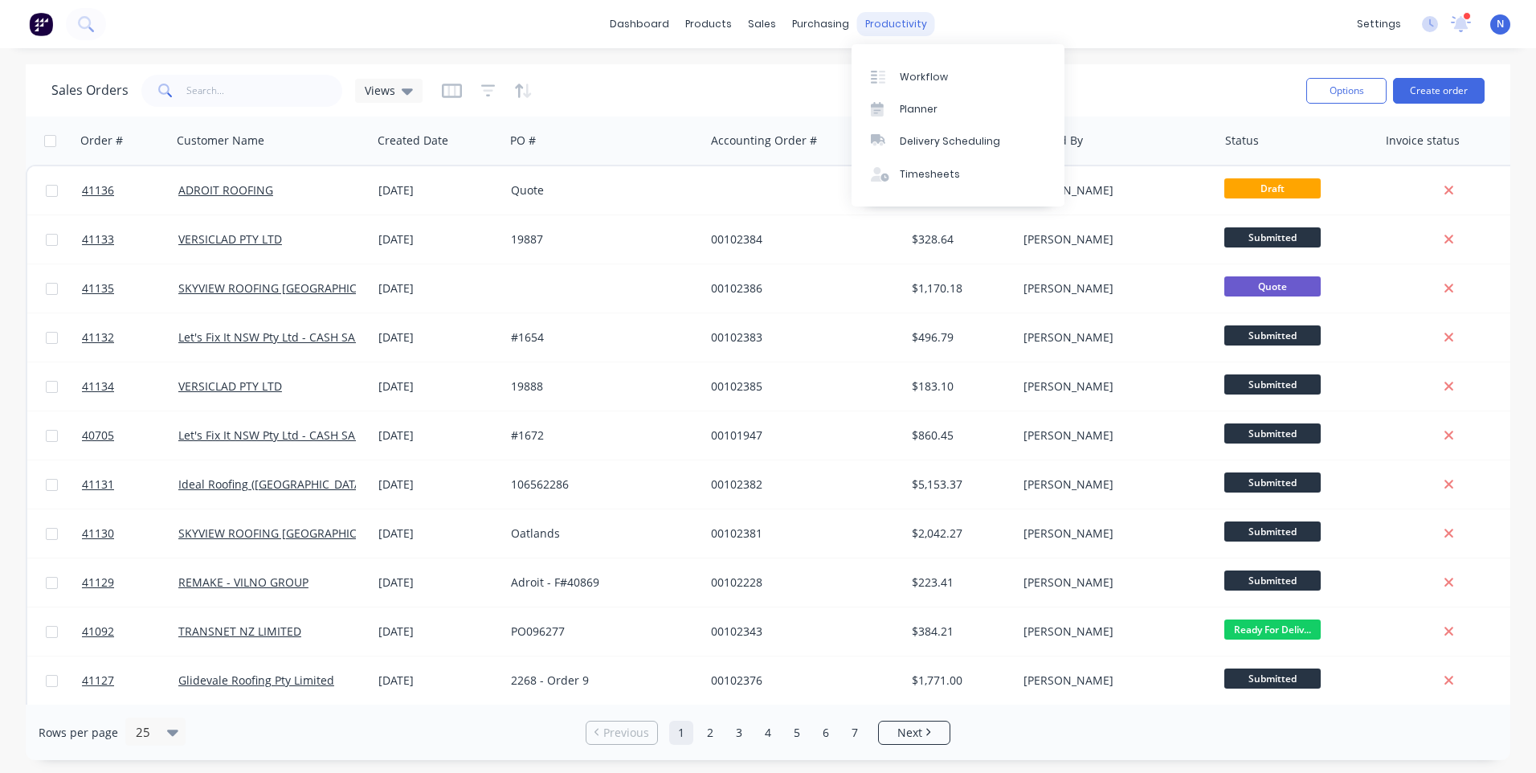
click at [879, 30] on div "productivity" at bounding box center [896, 24] width 78 height 24
click at [907, 80] on div "Workflow" at bounding box center [924, 77] width 48 height 14
